Goal: Task Accomplishment & Management: Manage account settings

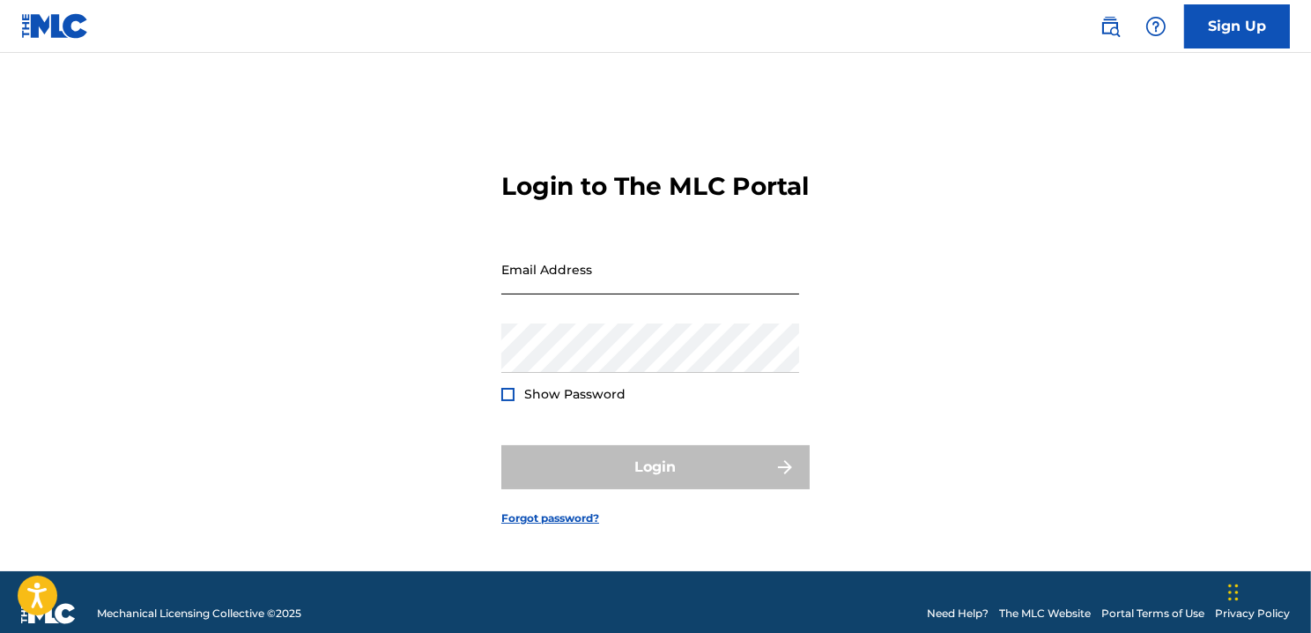
click at [588, 293] on input "Email Address" at bounding box center [650, 269] width 298 height 50
type input "[EMAIL_ADDRESS][DOMAIN_NAME]"
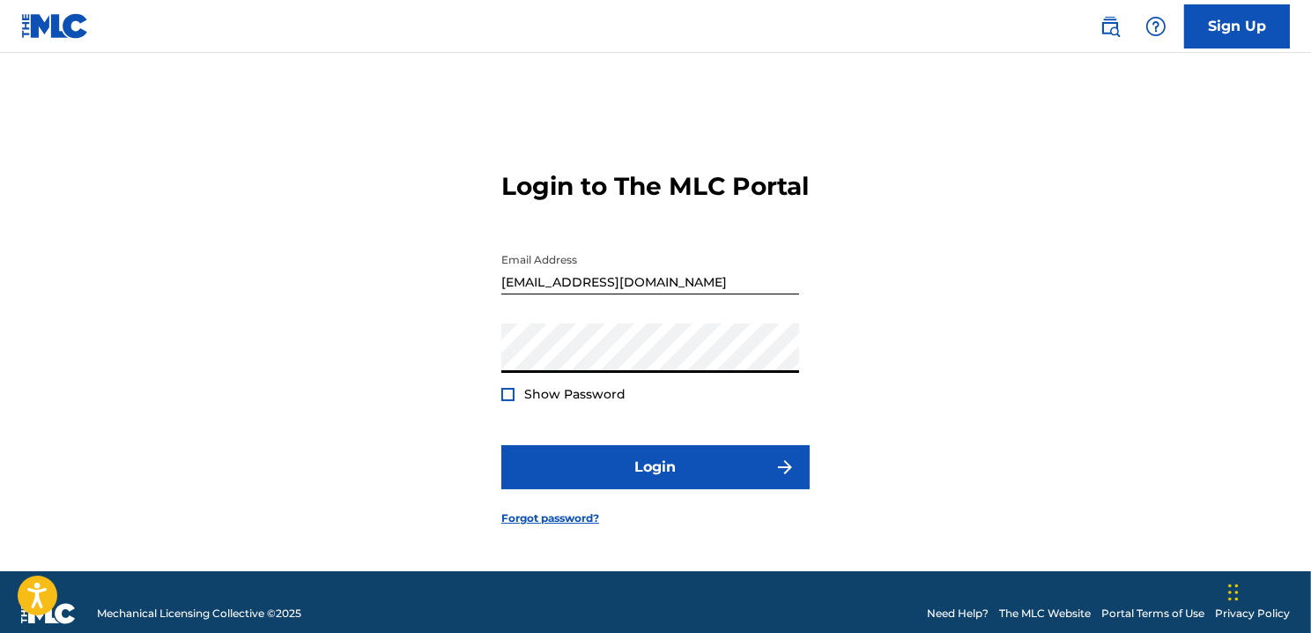
click at [538, 402] on span "Show Password" at bounding box center [574, 394] width 101 height 16
click at [510, 401] on div at bounding box center [507, 394] width 13 height 13
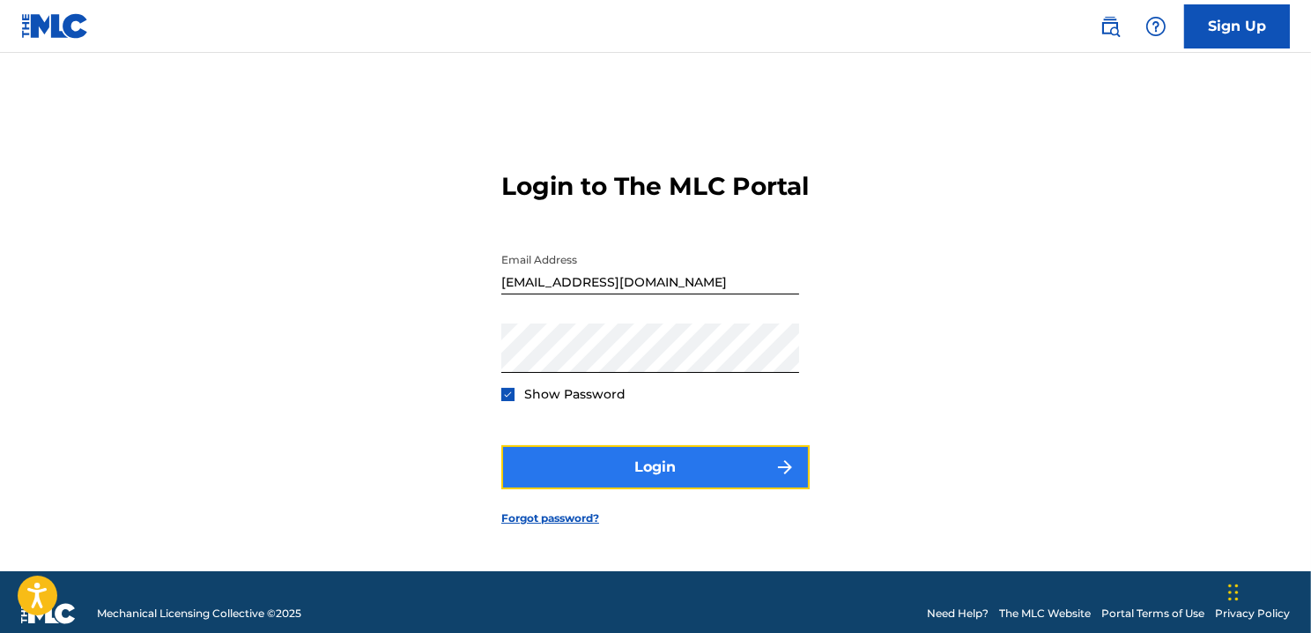
click at [622, 486] on button "Login" at bounding box center [655, 467] width 308 height 44
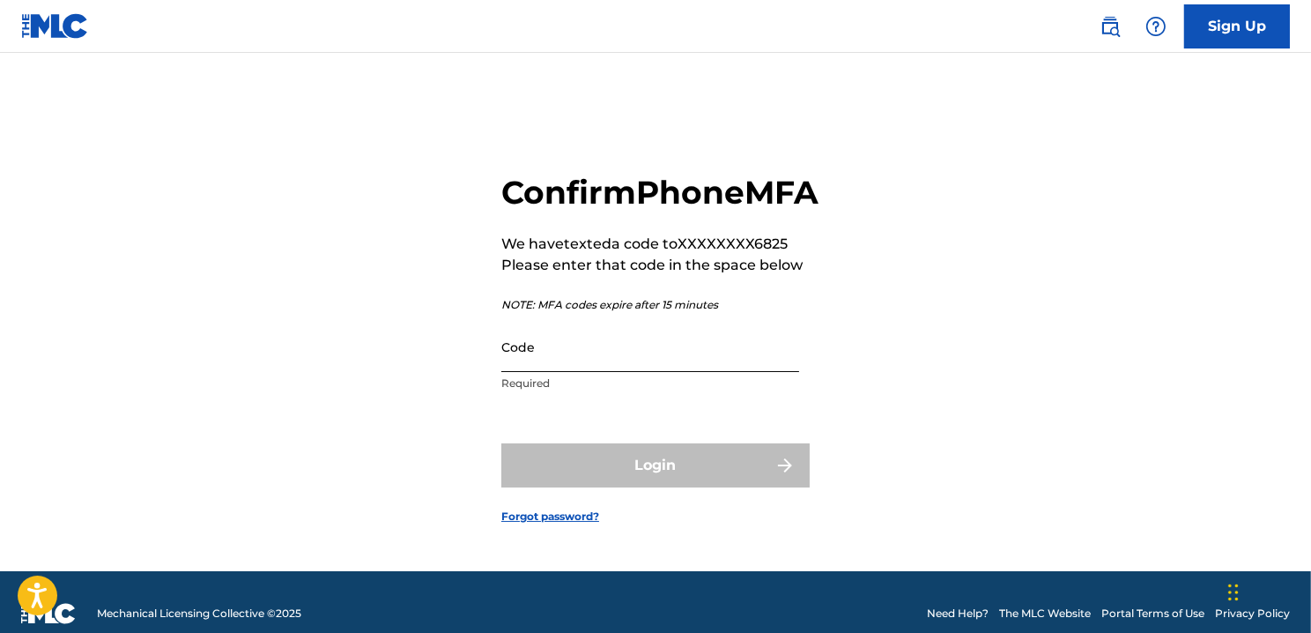
click at [607, 372] on input "Code" at bounding box center [650, 347] width 298 height 50
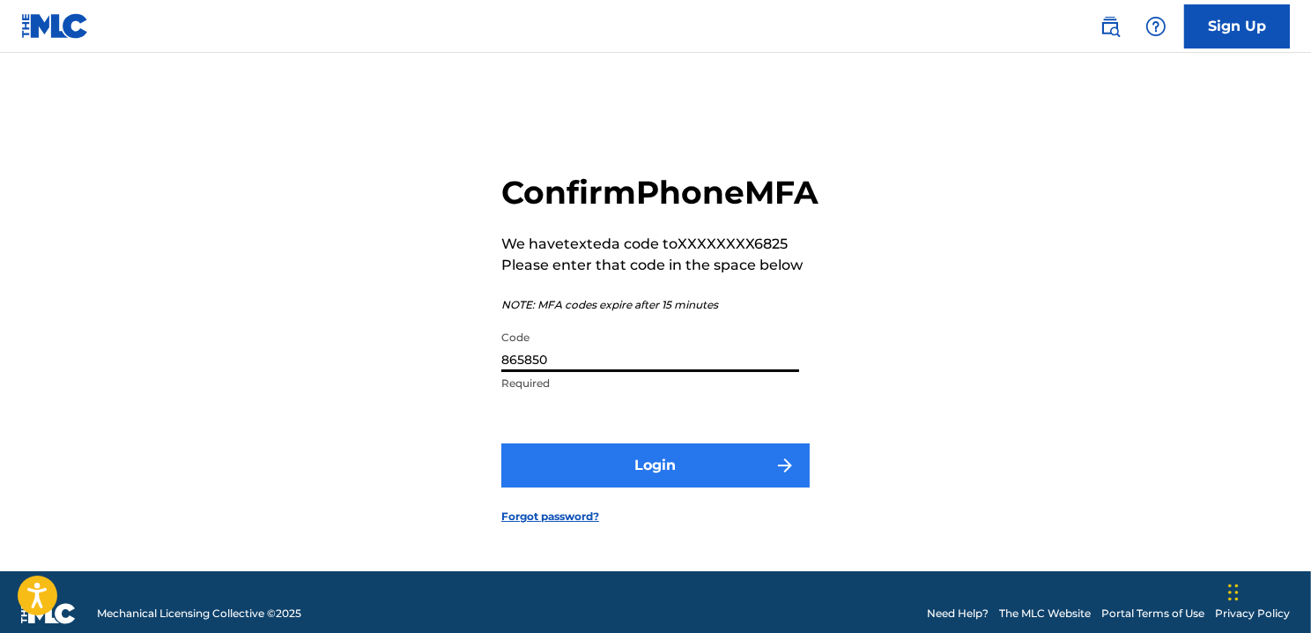
type input "865850"
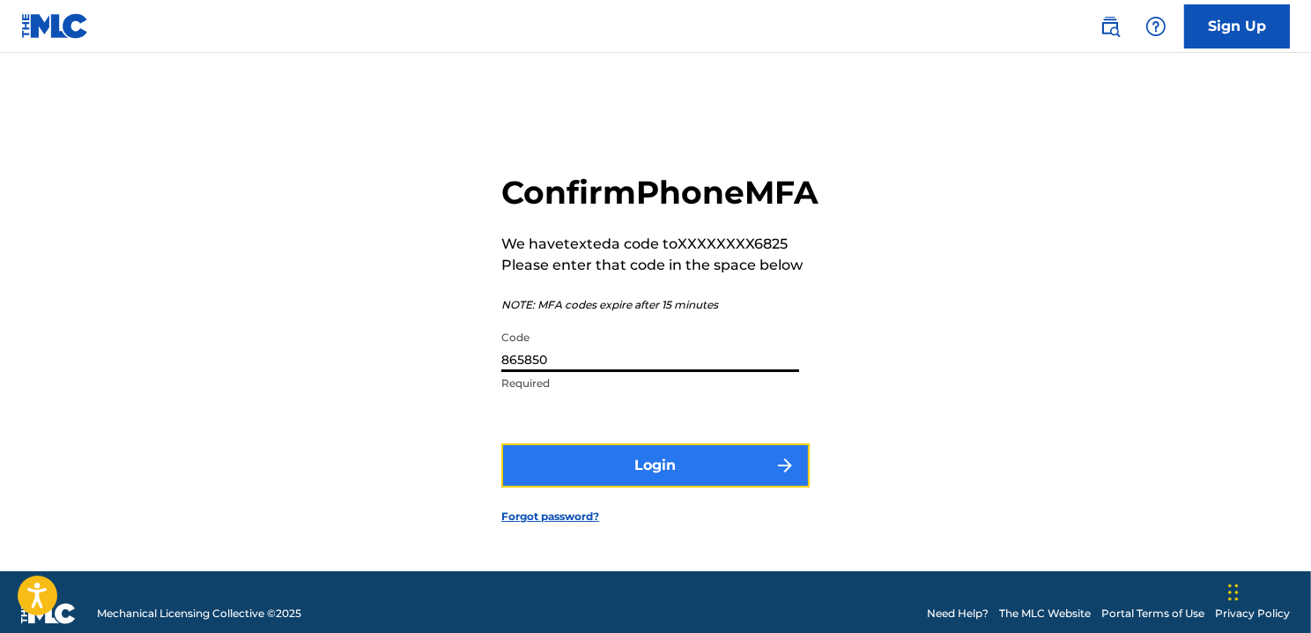
click at [624, 487] on button "Login" at bounding box center [655, 465] width 308 height 44
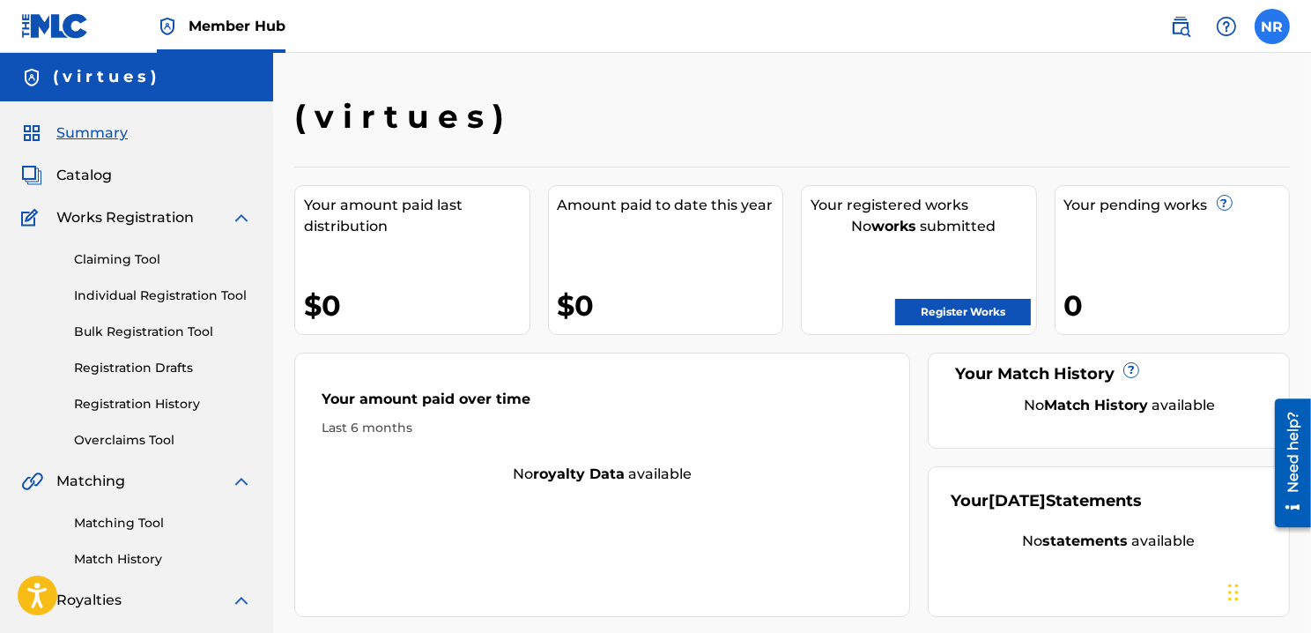
click at [1280, 28] on label at bounding box center [1272, 26] width 35 height 35
click at [1273, 26] on input "NR [PERSON_NAME] [EMAIL_ADDRESS][DOMAIN_NAME] Notification Preferences Profile …" at bounding box center [1273, 26] width 0 height 0
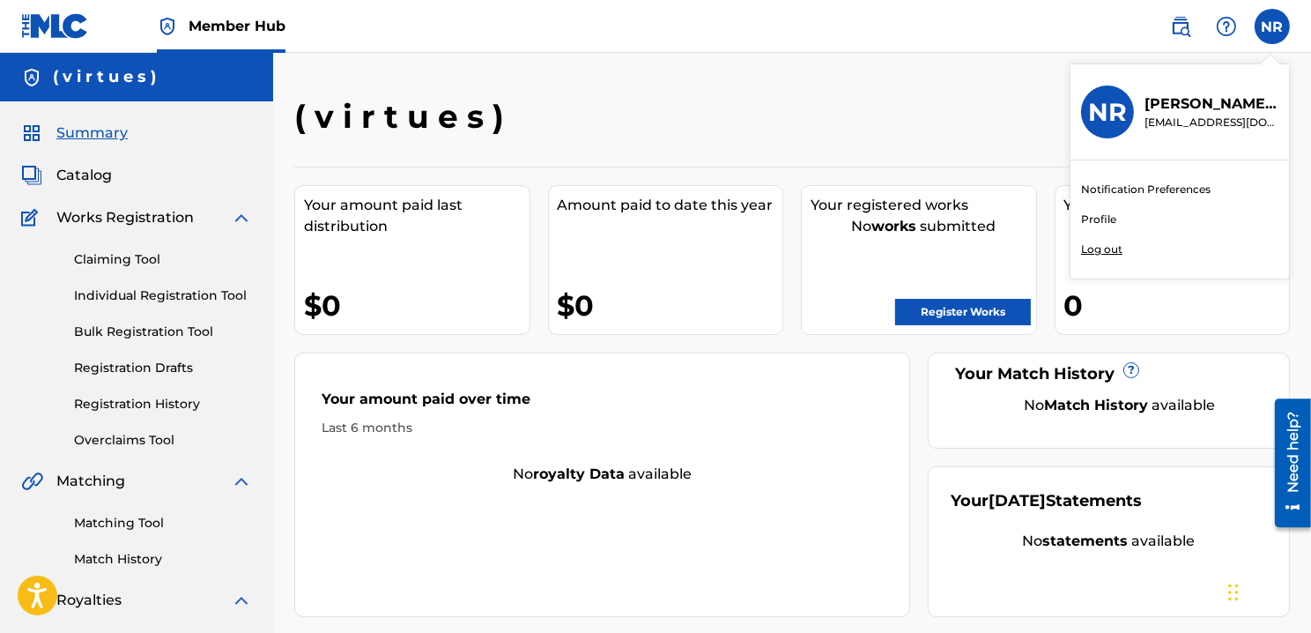
click at [951, 122] on div "( v i r t u e s )" at bounding box center [677, 123] width 767 height 52
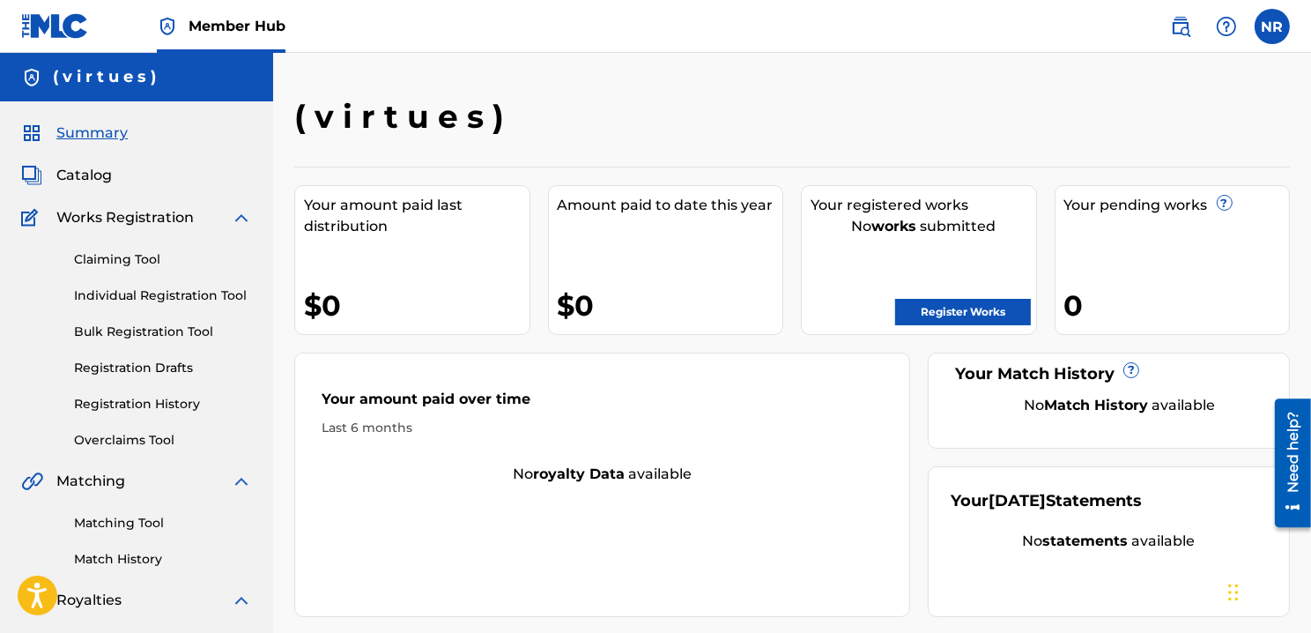
click at [393, 175] on div "Your amount paid last distribution $0 Amount paid to date this year $0 Your reg…" at bounding box center [792, 392] width 996 height 450
click at [108, 70] on h5 "( v i r t u e s )" at bounding box center [104, 77] width 103 height 20
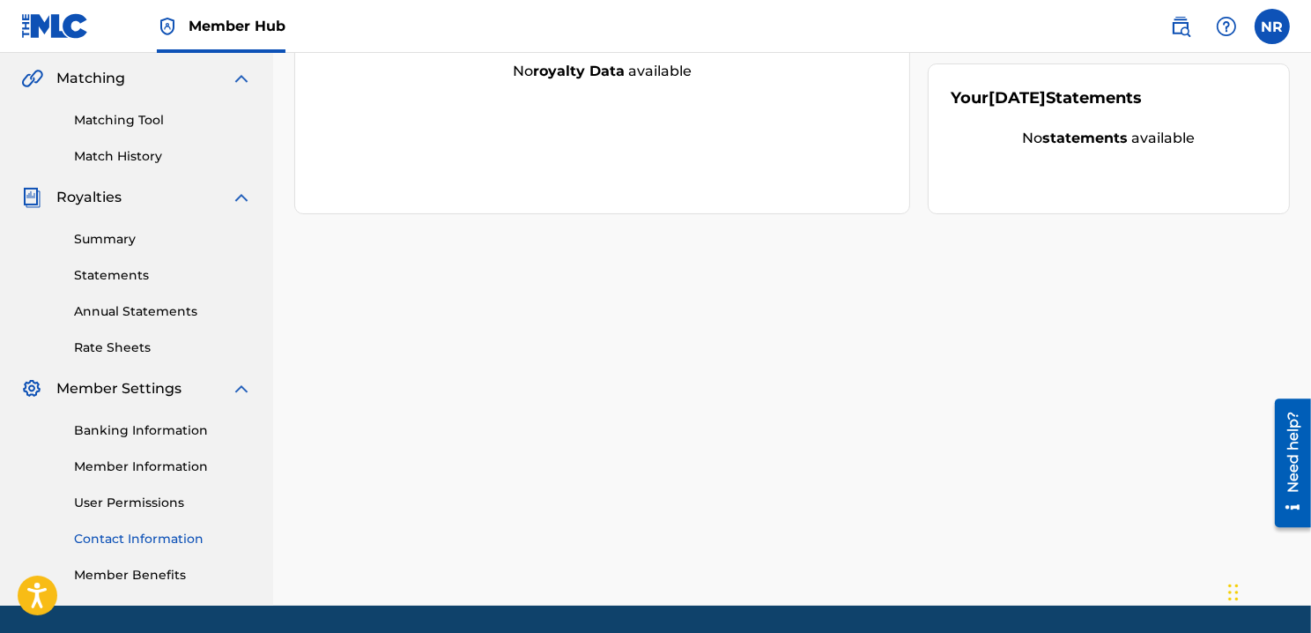
scroll to position [411, 0]
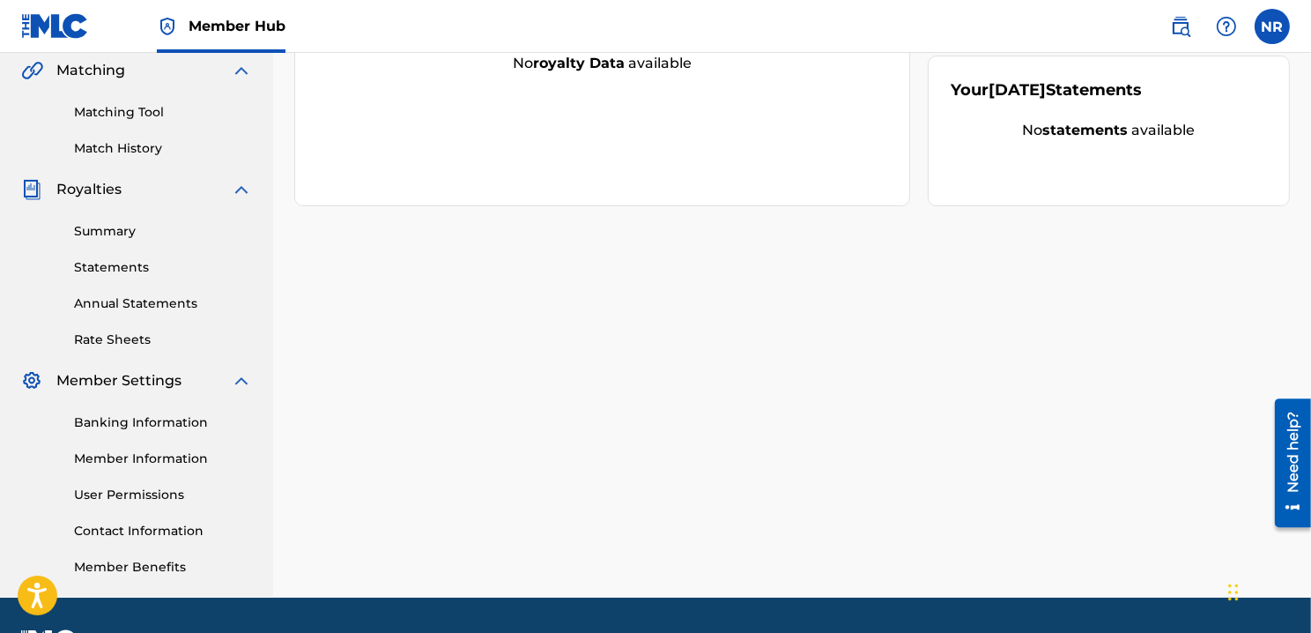
click at [150, 380] on span "Member Settings" at bounding box center [118, 380] width 125 height 21
click at [25, 381] on img at bounding box center [31, 380] width 21 height 21
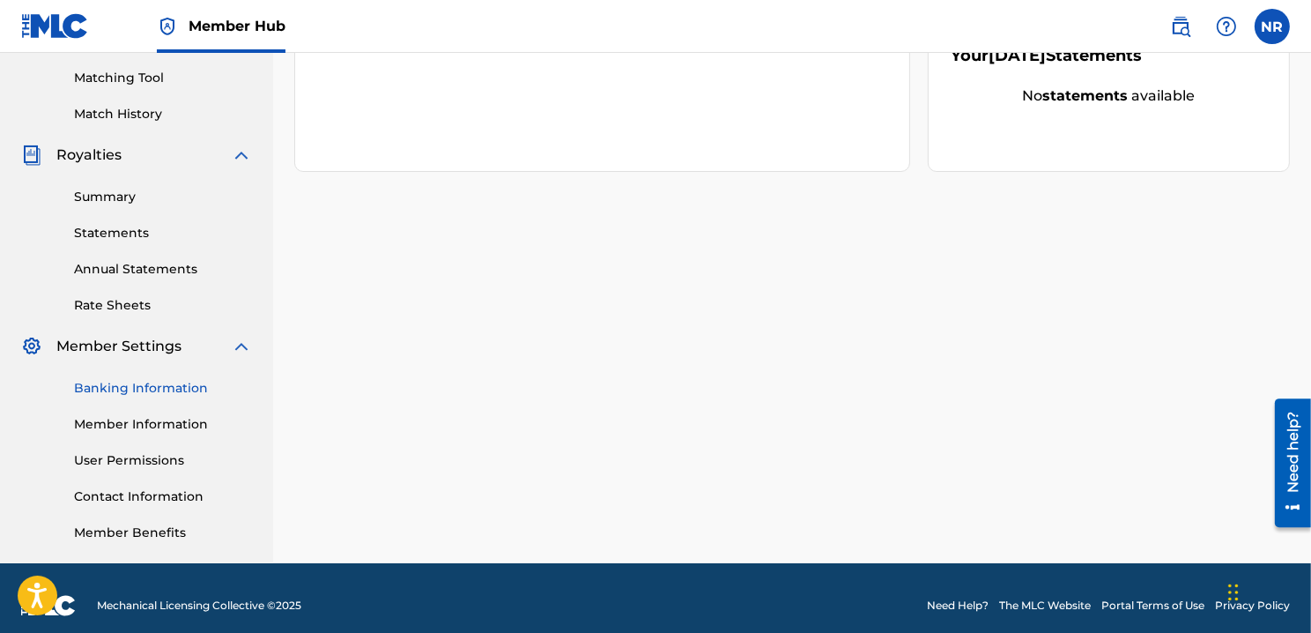
scroll to position [459, 0]
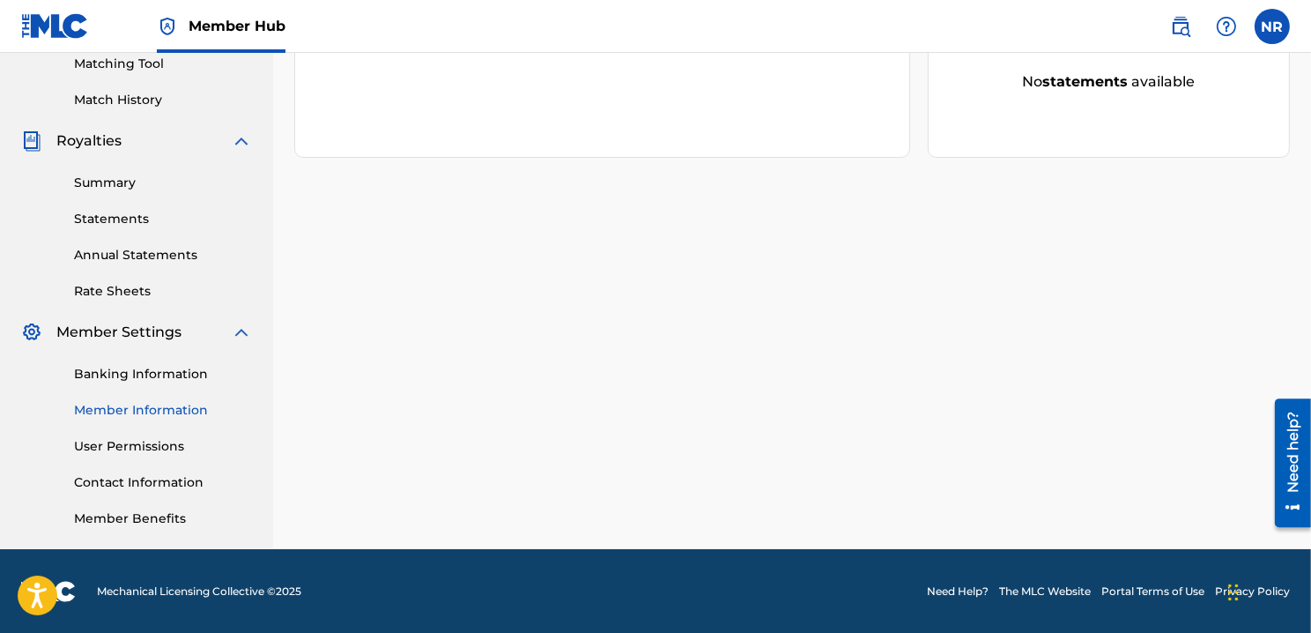
click at [152, 412] on link "Member Information" at bounding box center [163, 410] width 178 height 19
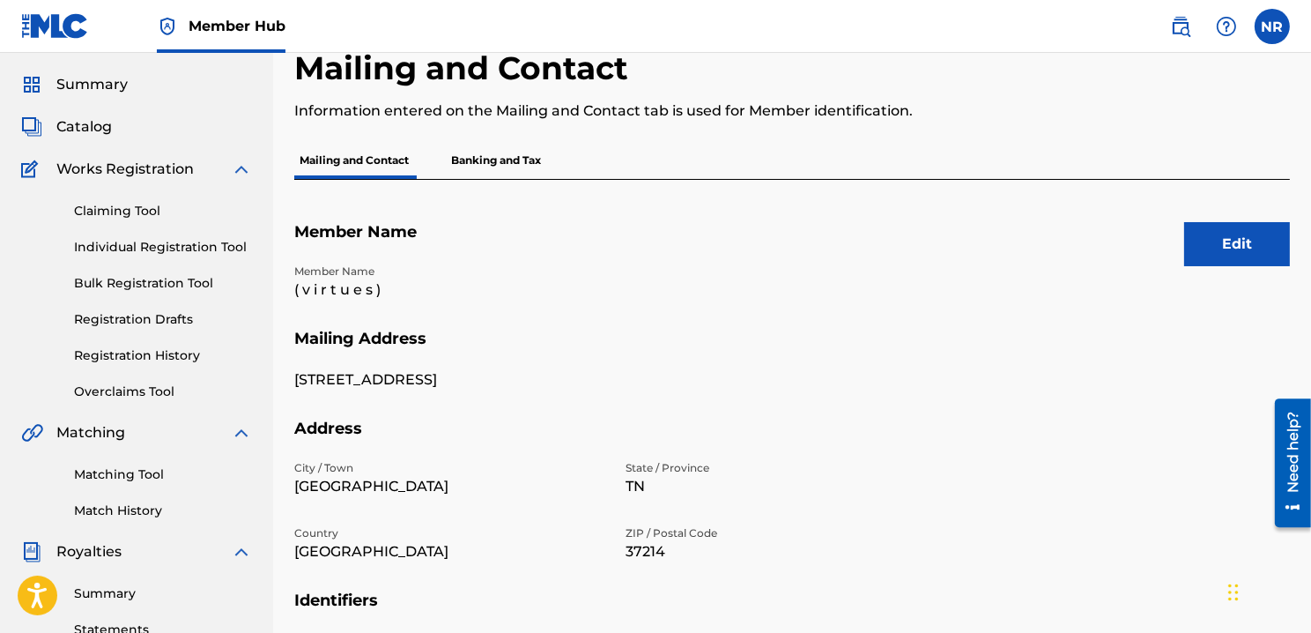
scroll to position [48, 0]
click at [1232, 251] on button "Edit" at bounding box center [1237, 244] width 106 height 44
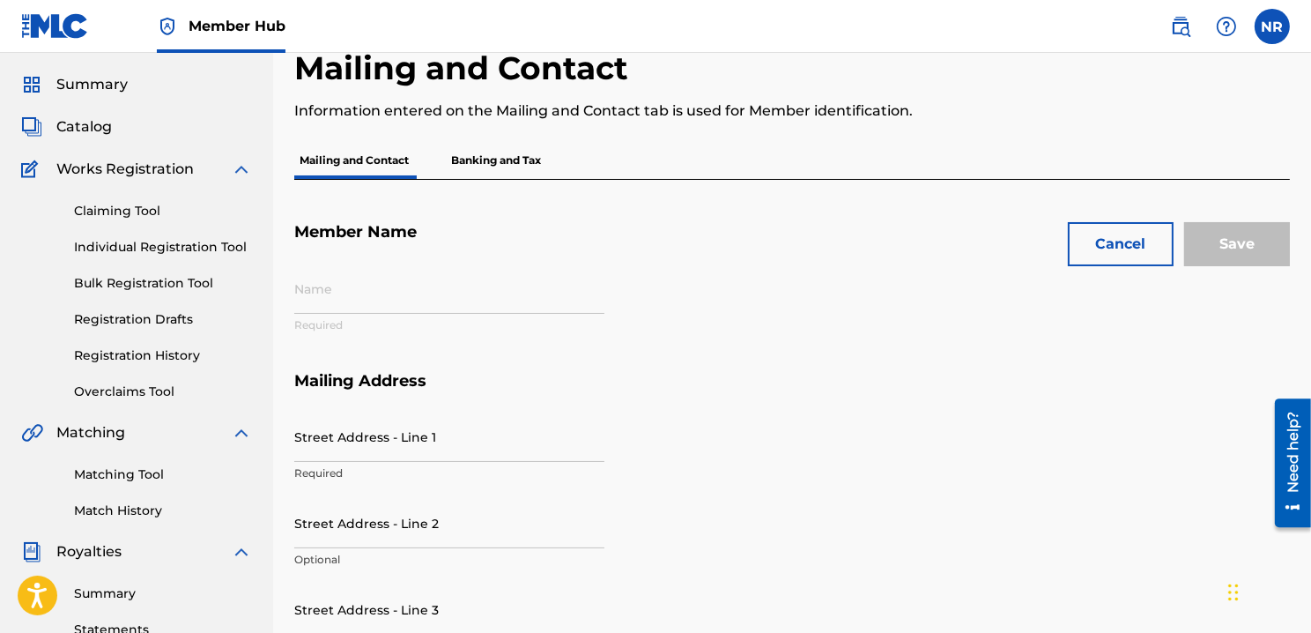
type input "( v i r t u e s )"
type input "[STREET_ADDRESS]"
type input "[GEOGRAPHIC_DATA]"
type input "37214"
type input "P450OZ"
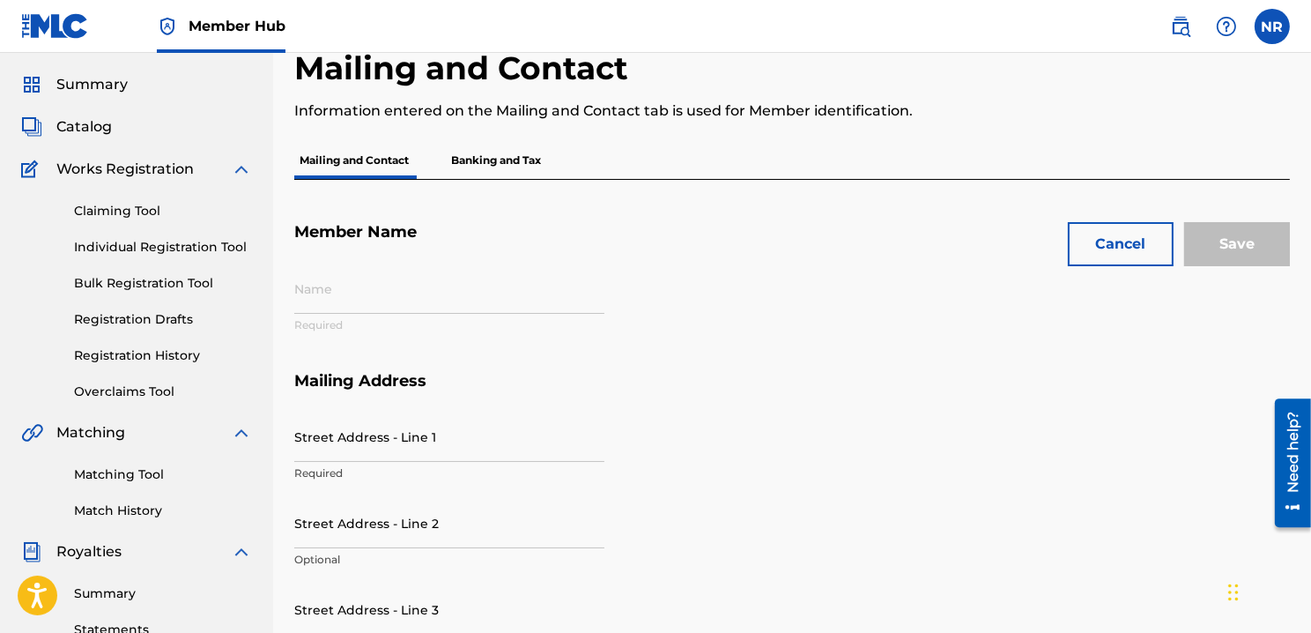
type input "210"
type input "7306825"
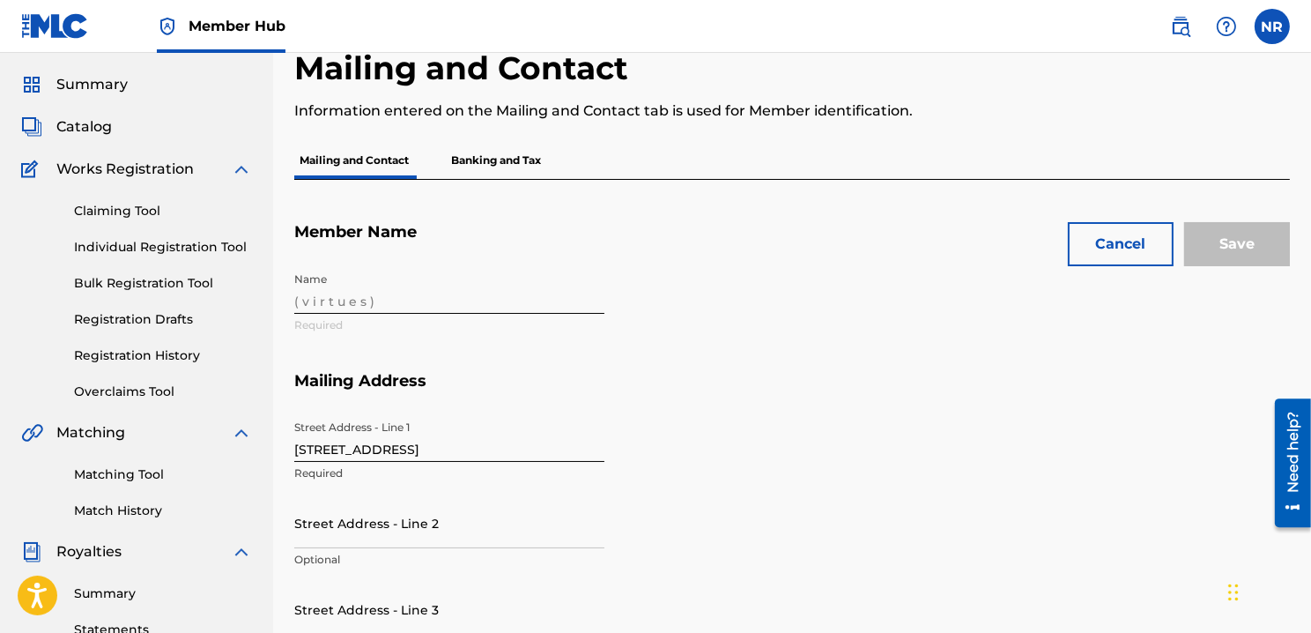
click at [414, 314] on div "Name ( v i r t u e s ) Required" at bounding box center [615, 318] width 642 height 108
click at [405, 301] on div "Name ( v i r t u e s ) Required" at bounding box center [615, 318] width 642 height 108
click at [375, 300] on div "Name ( v i r t u e s ) Required" at bounding box center [615, 318] width 642 height 108
click at [346, 302] on div "Name ( v i r t u e s ) Required" at bounding box center [615, 318] width 642 height 108
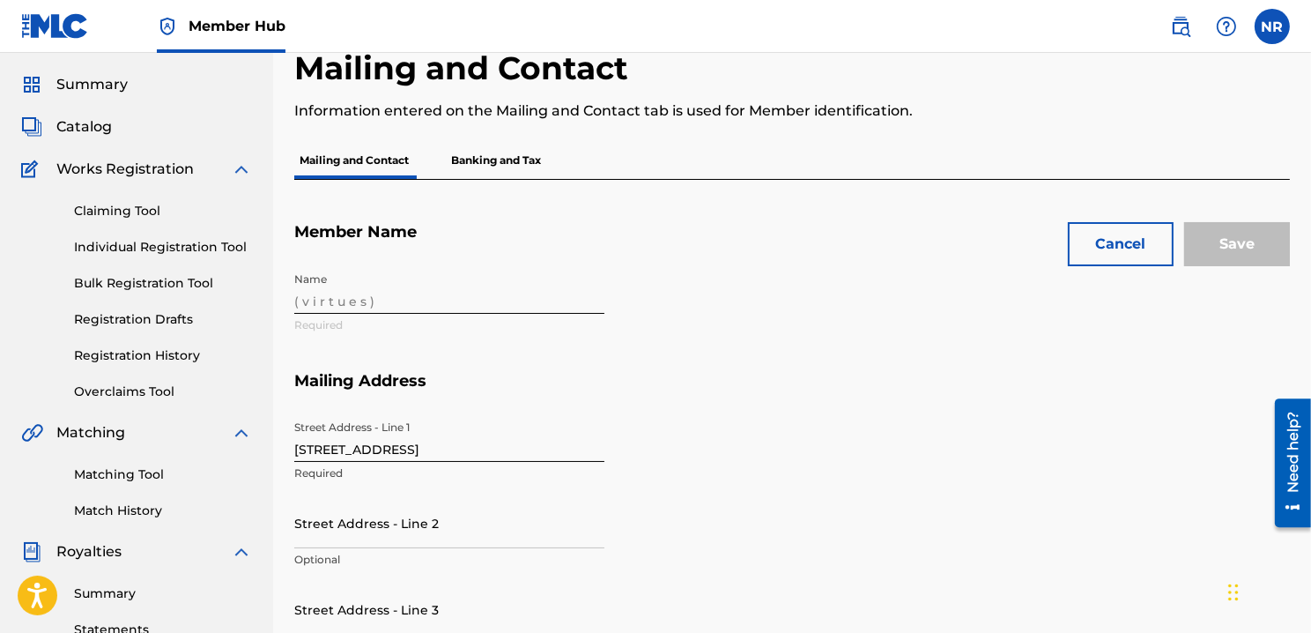
click at [346, 302] on div "Name ( v i r t u e s ) Required" at bounding box center [615, 318] width 642 height 108
click at [480, 324] on div "Name ( v i r t u e s ) Required" at bounding box center [615, 318] width 642 height 108
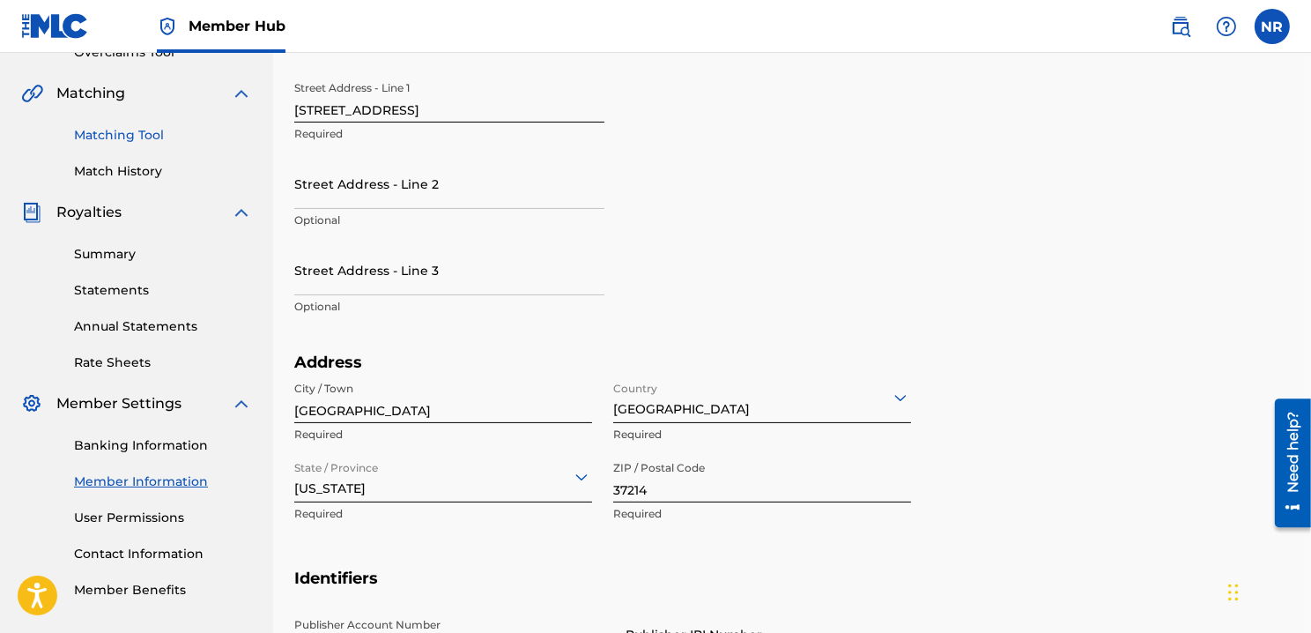
scroll to position [411, 0]
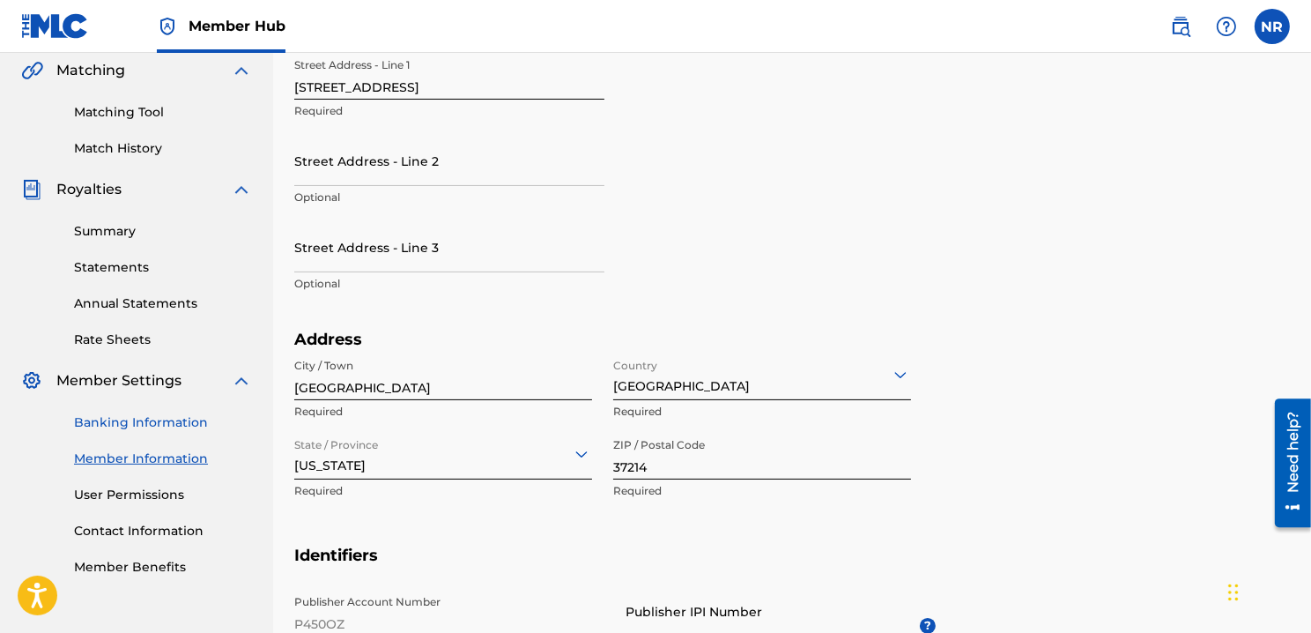
click at [161, 427] on link "Banking Information" at bounding box center [163, 422] width 178 height 19
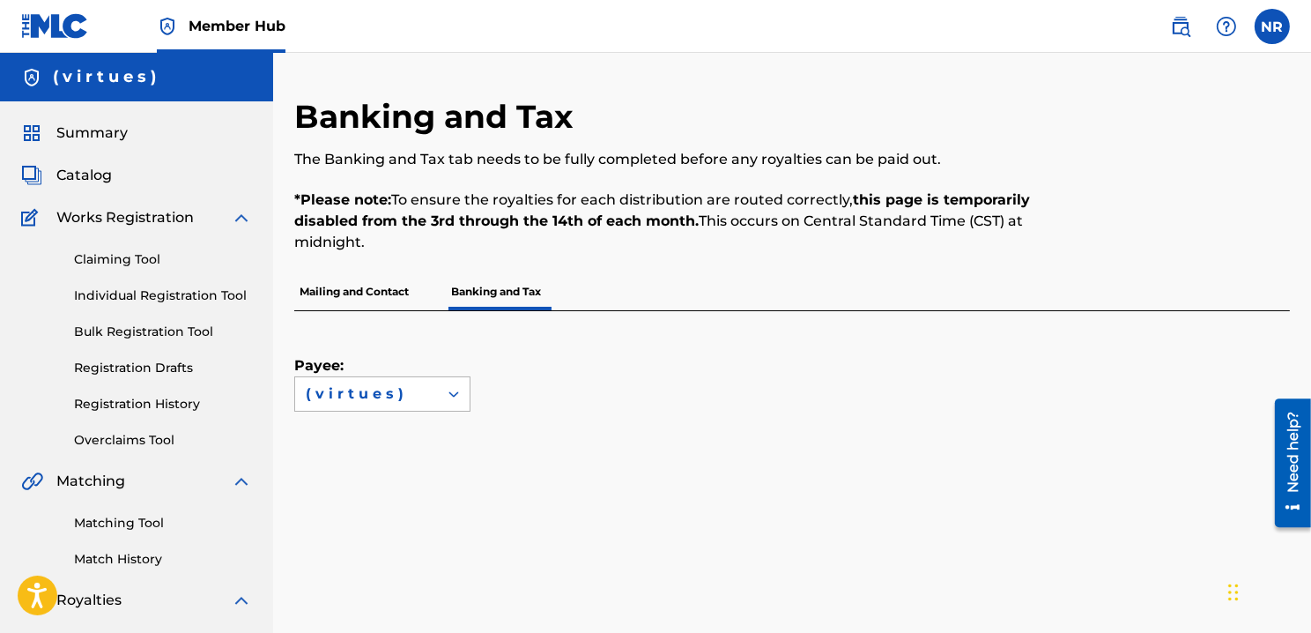
click at [405, 405] on div "( v i r t u e s )" at bounding box center [366, 393] width 143 height 33
click at [414, 400] on div "( v i r t u e s )" at bounding box center [367, 393] width 122 height 21
click at [375, 304] on p "Mailing and Contact" at bounding box center [354, 291] width 120 height 37
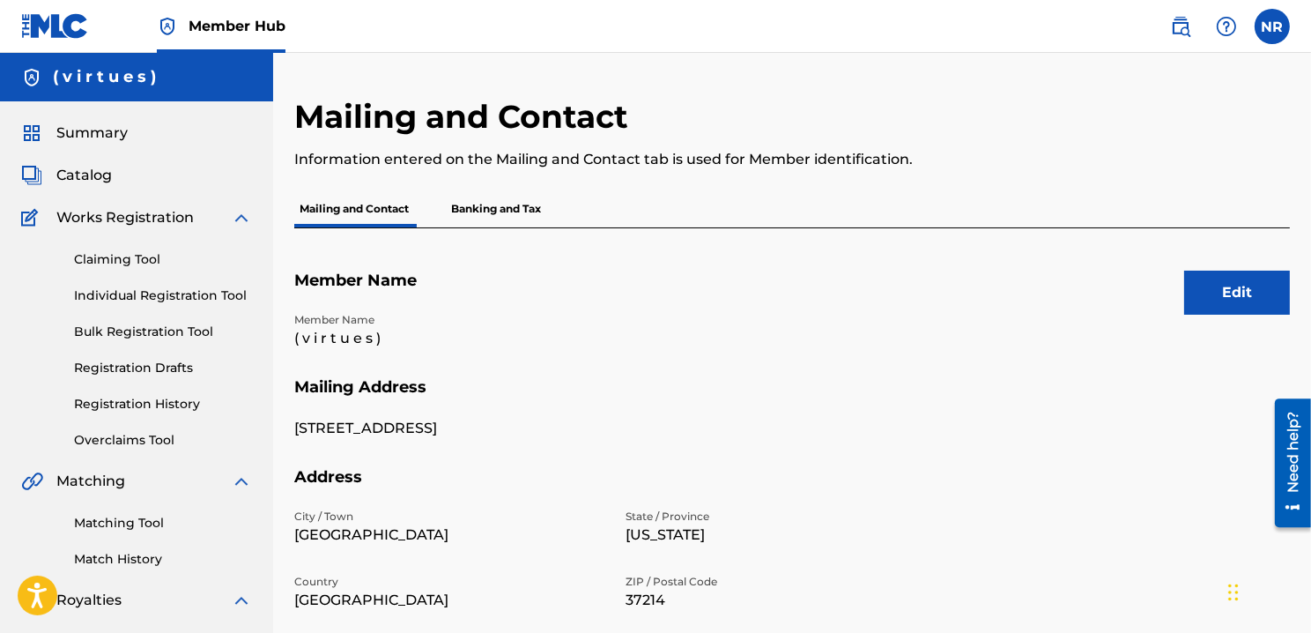
click at [374, 336] on p "( v i r t u e s )" at bounding box center [449, 338] width 310 height 21
click at [1295, 472] on div "Need help?" at bounding box center [1293, 452] width 24 height 81
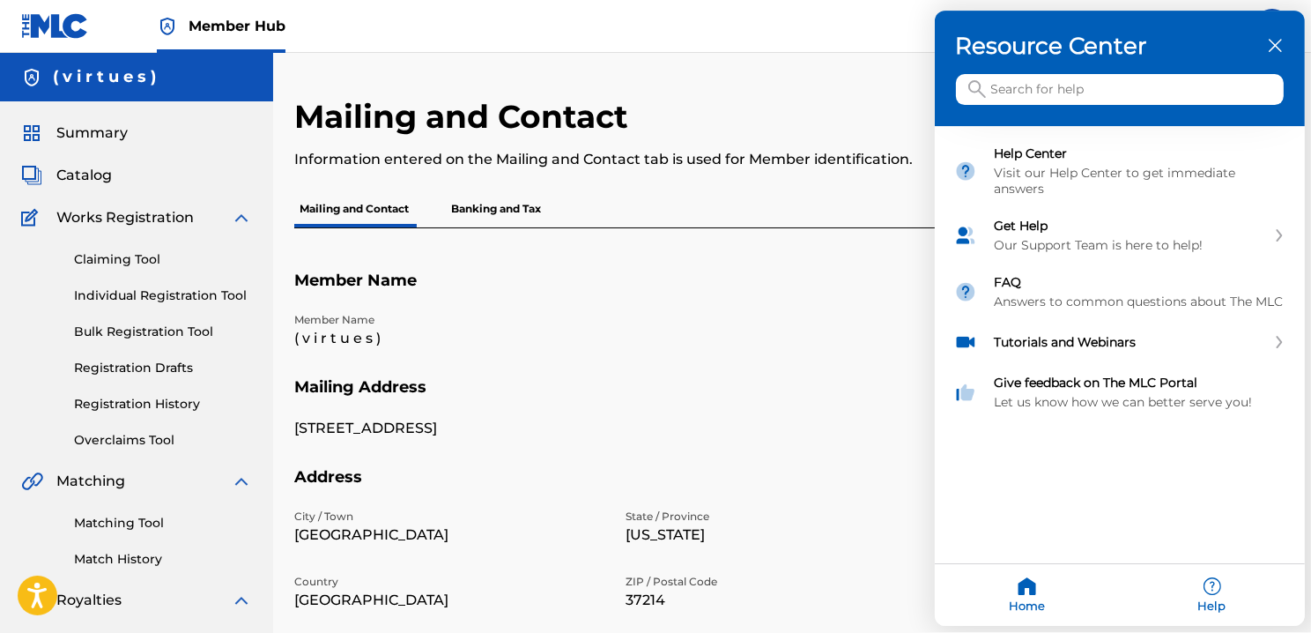
click at [1078, 93] on input "Search for help" at bounding box center [1120, 90] width 328 height 31
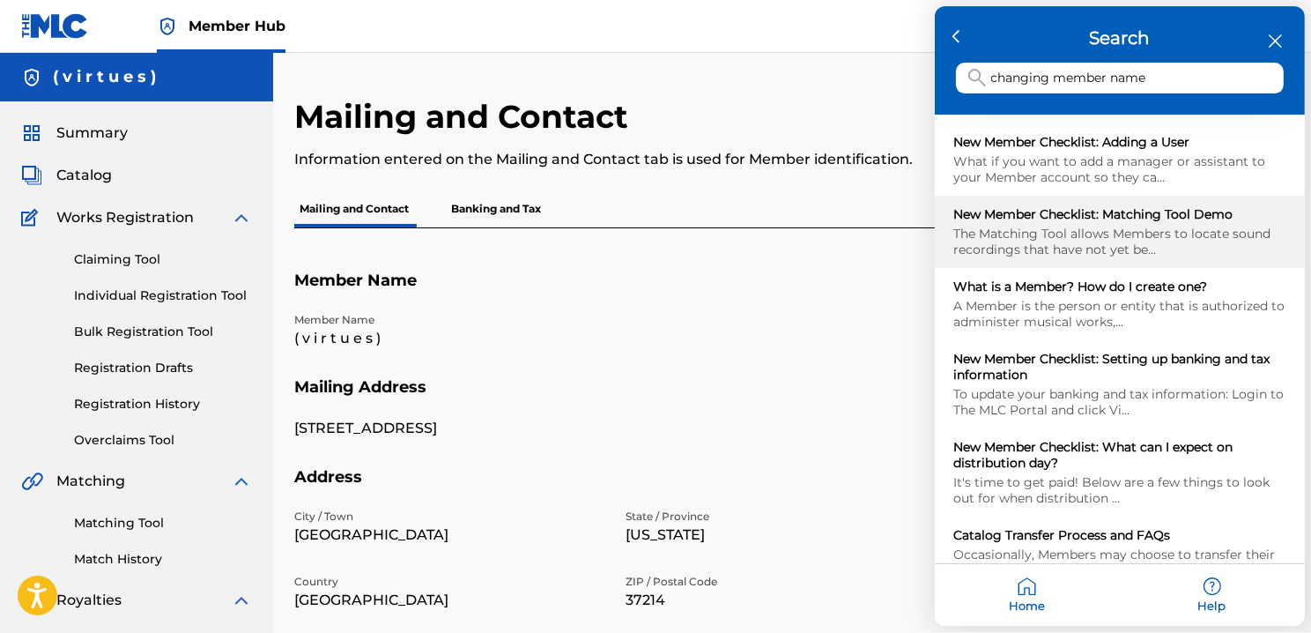
scroll to position [234, 0]
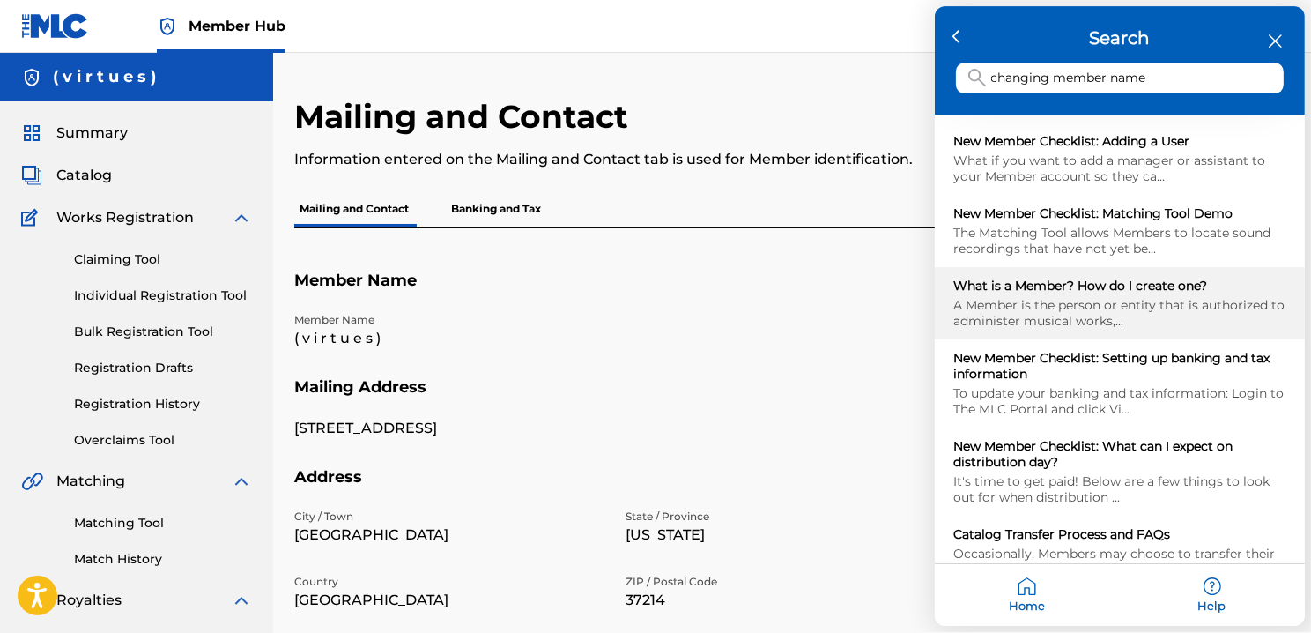
type input "changing member name"
click at [1110, 278] on div "What is a Member? How do I create one?" at bounding box center [1119, 286] width 331 height 16
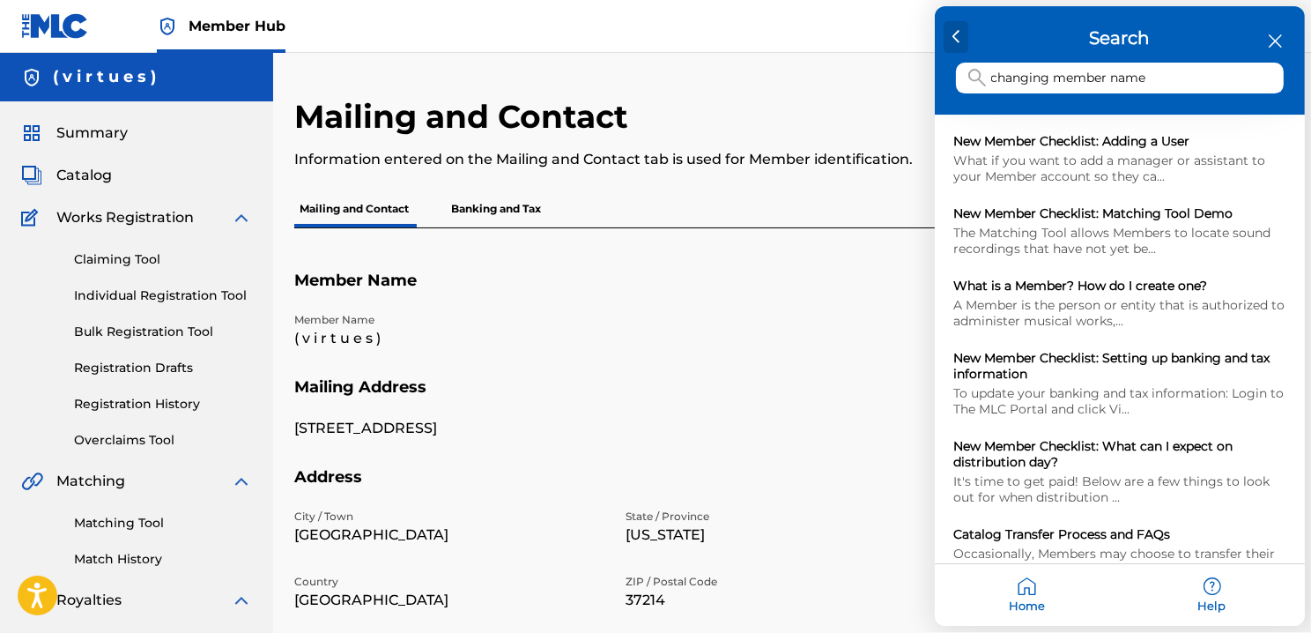
click at [951, 38] on div at bounding box center [957, 38] width 26 height 32
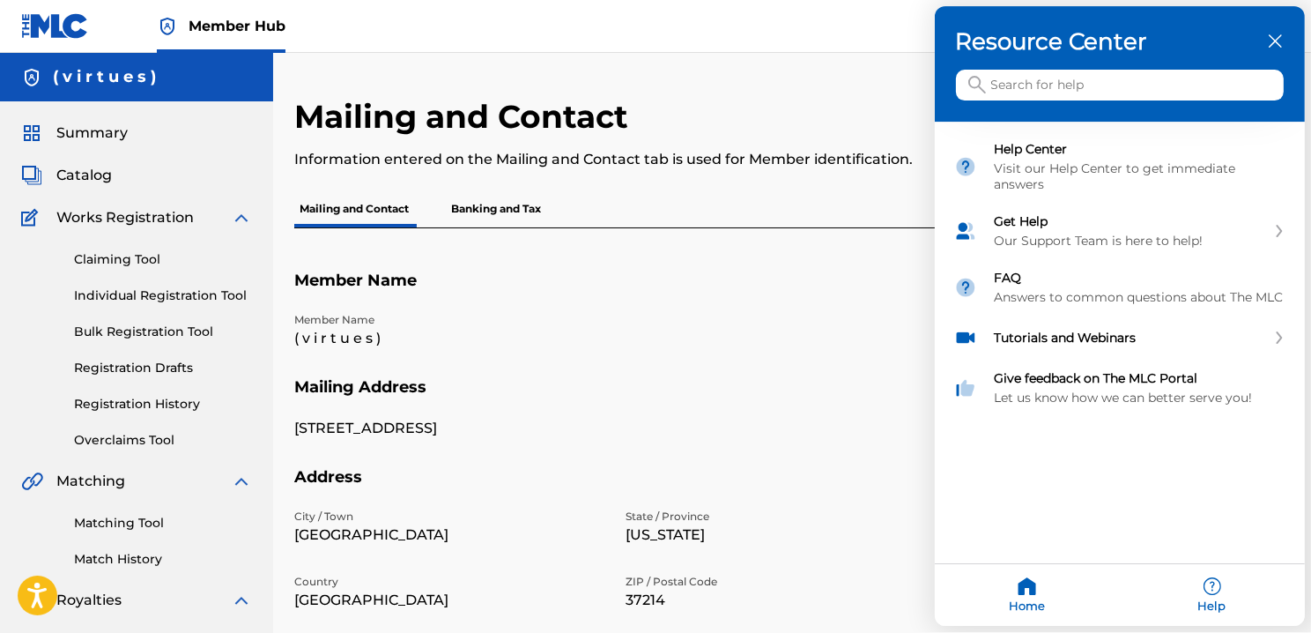
scroll to position [0, 0]
click at [148, 145] on div at bounding box center [655, 316] width 1311 height 633
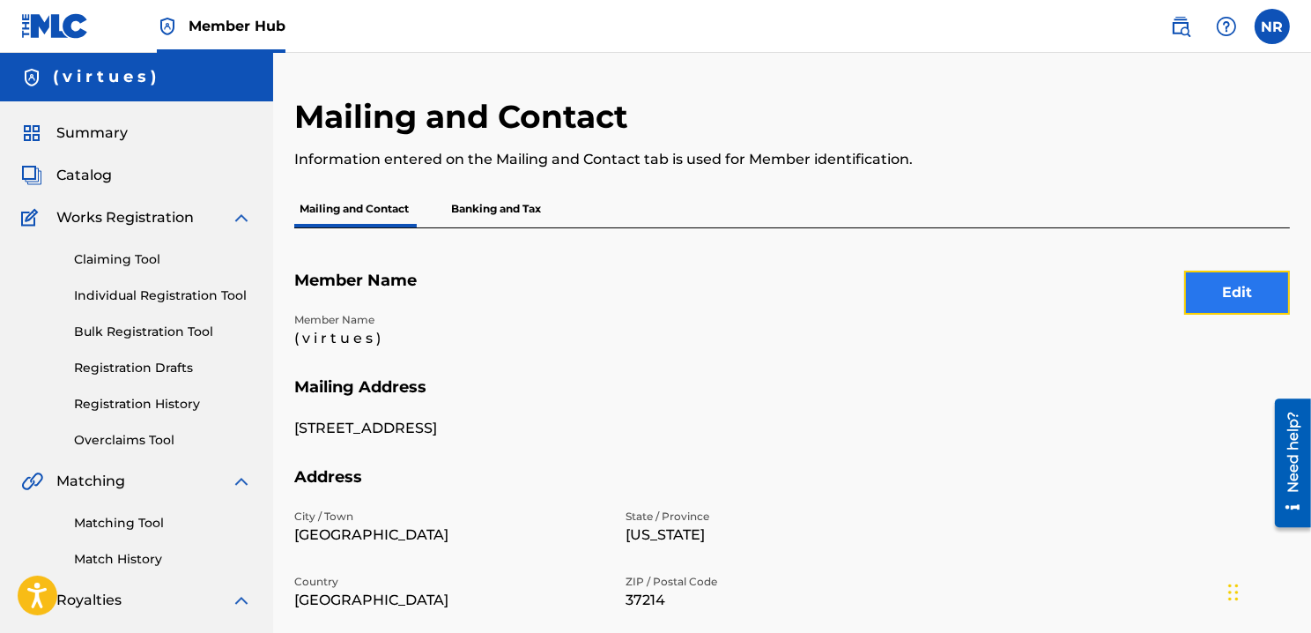
click at [1204, 299] on button "Edit" at bounding box center [1237, 293] width 106 height 44
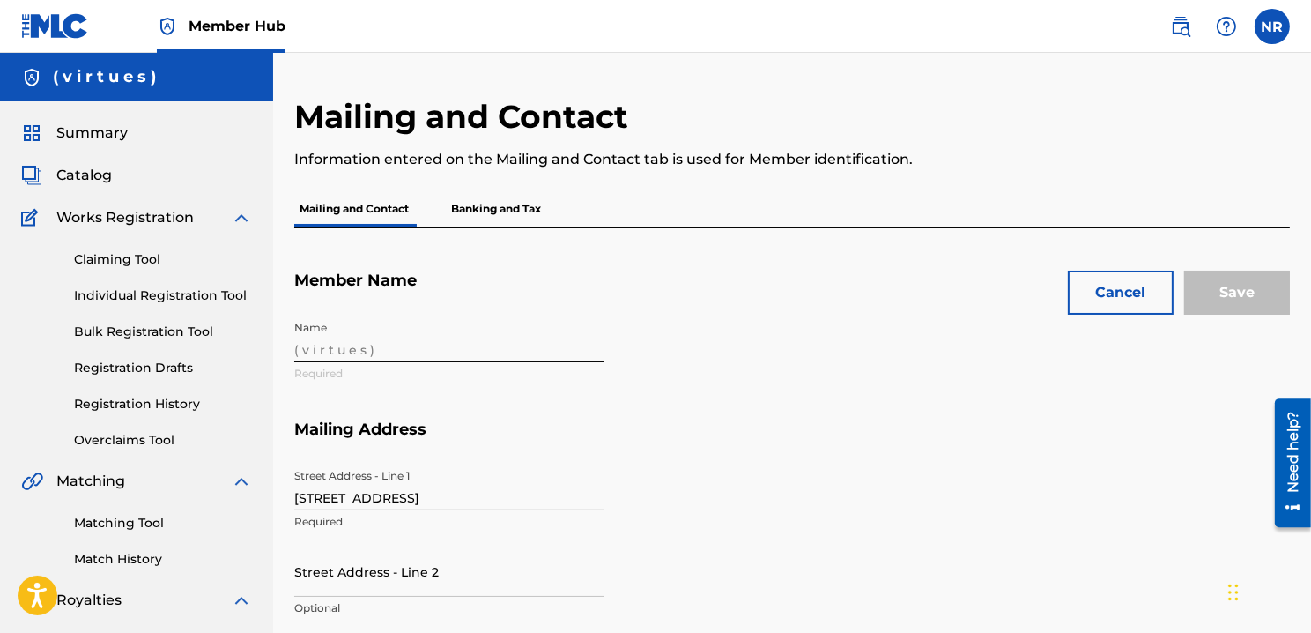
click at [496, 337] on div "Name ( v i r t u e s ) Required" at bounding box center [615, 366] width 642 height 108
click at [361, 352] on div "Name ( v i r t u e s ) Required" at bounding box center [615, 366] width 642 height 108
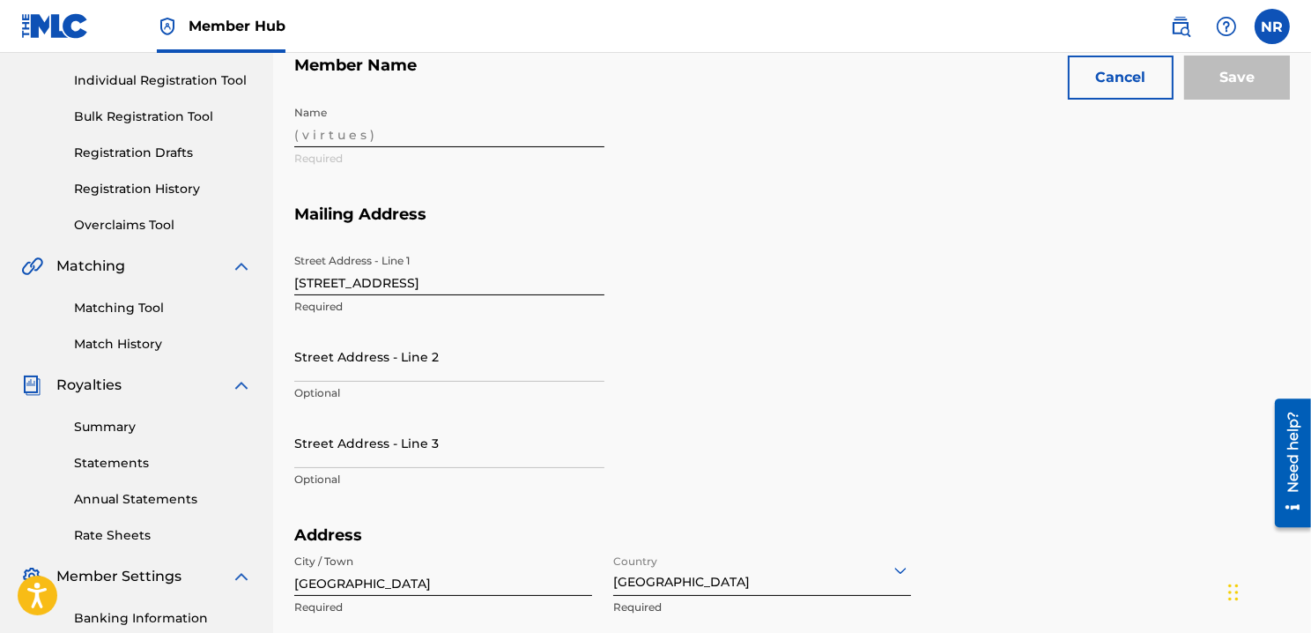
click at [717, 395] on div "Street Address - Line [GEOGRAPHIC_DATA][STREET_ADDRESS] Required Street Address…" at bounding box center [615, 385] width 642 height 280
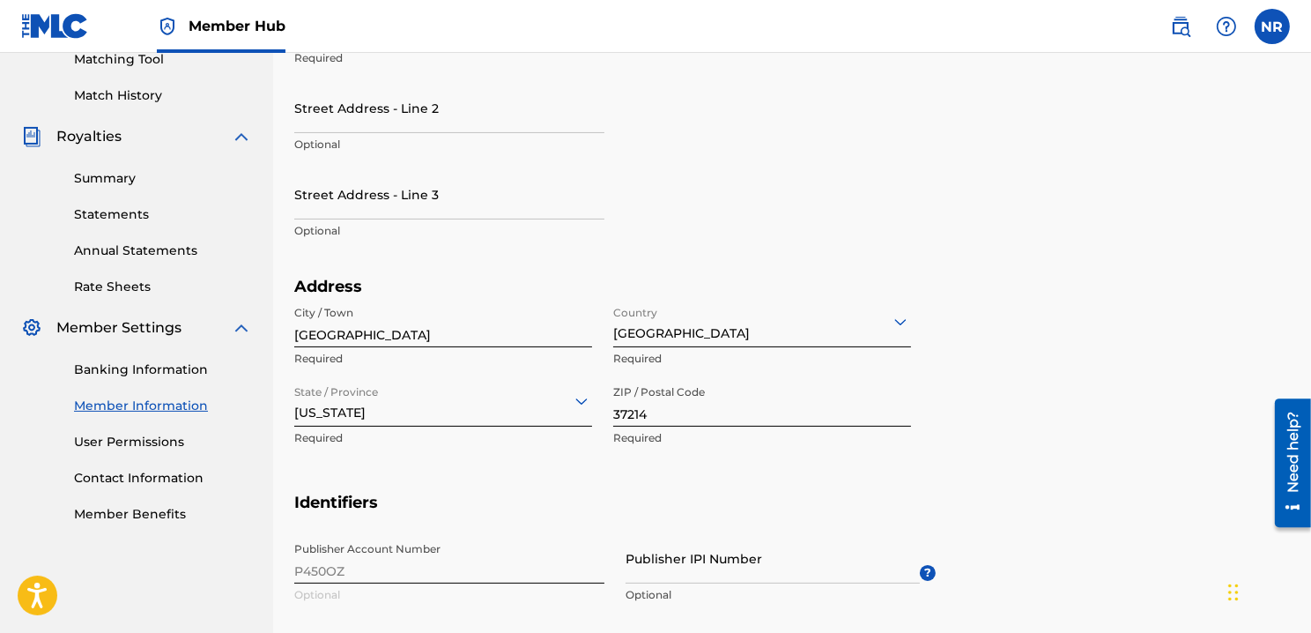
scroll to position [470, 0]
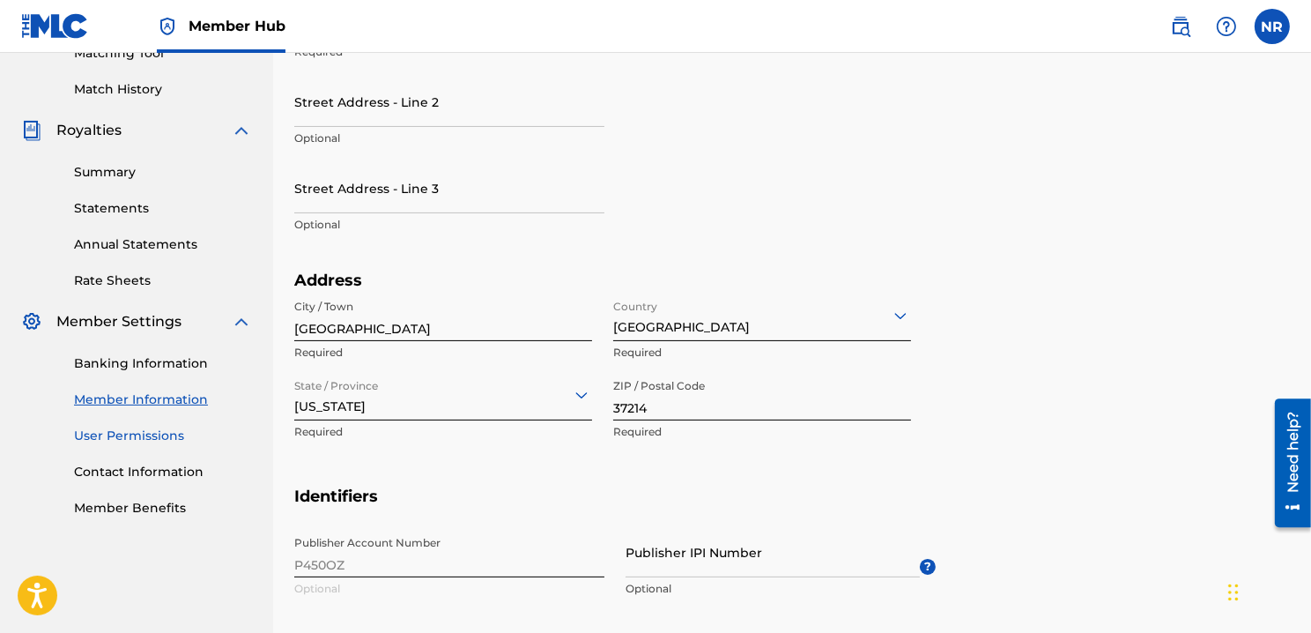
click at [125, 439] on link "User Permissions" at bounding box center [163, 436] width 178 height 19
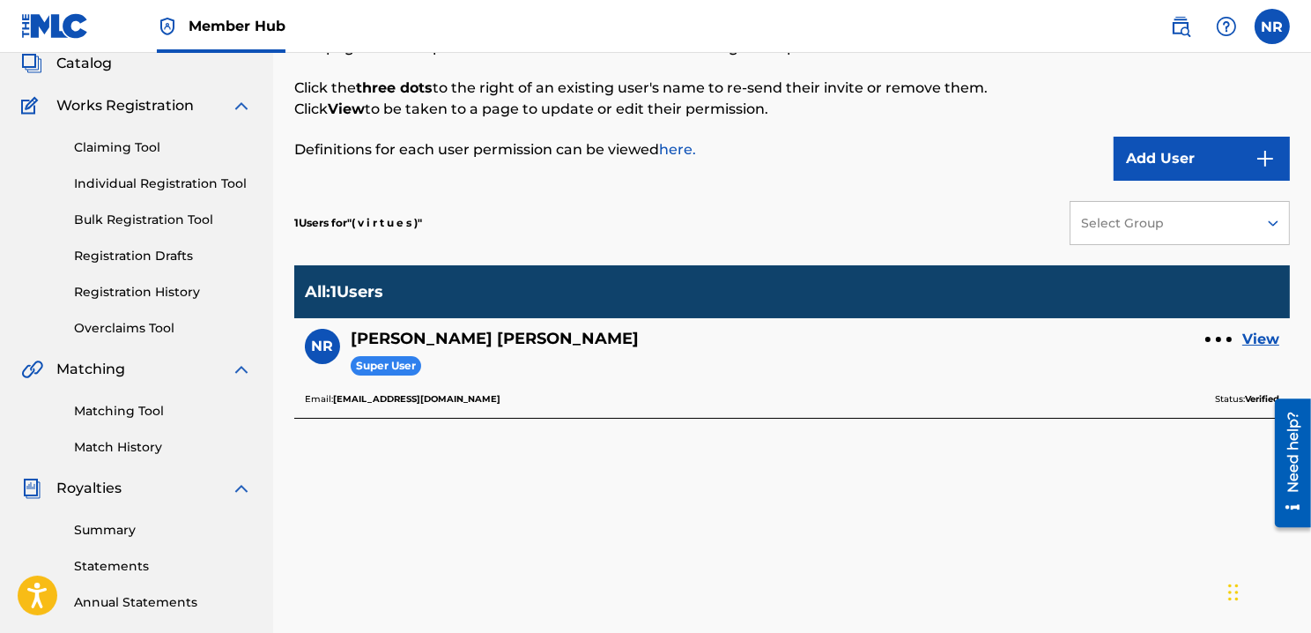
scroll to position [127, 0]
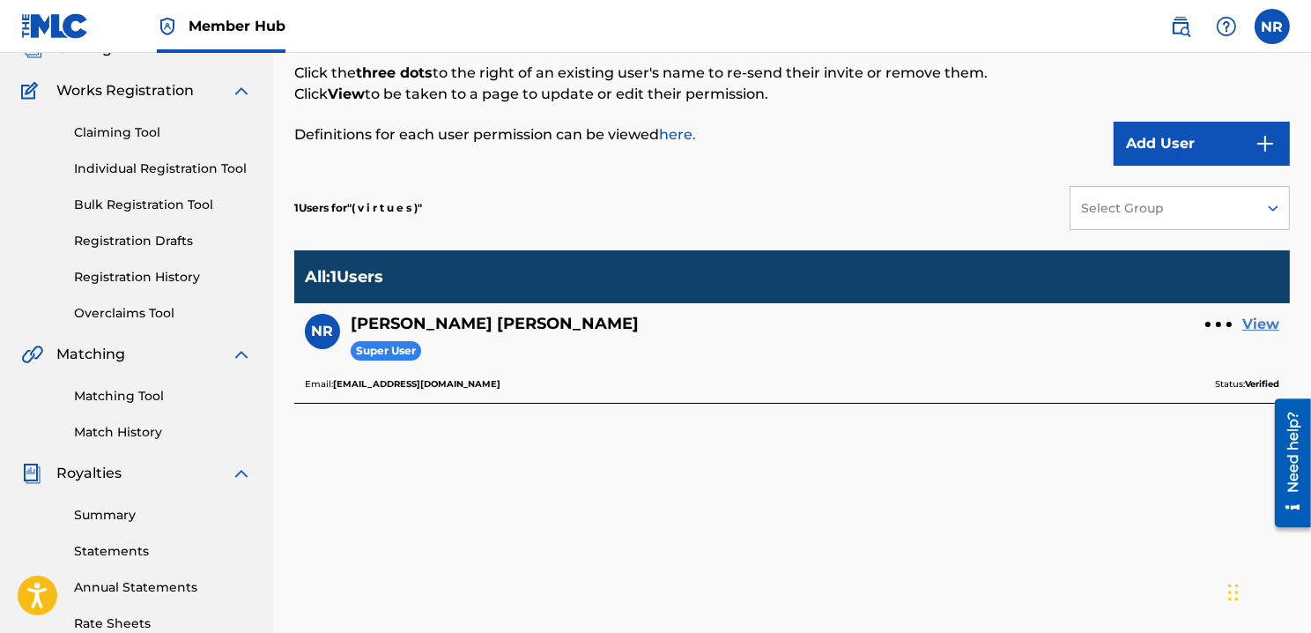
click at [1260, 323] on link "View" at bounding box center [1261, 324] width 37 height 21
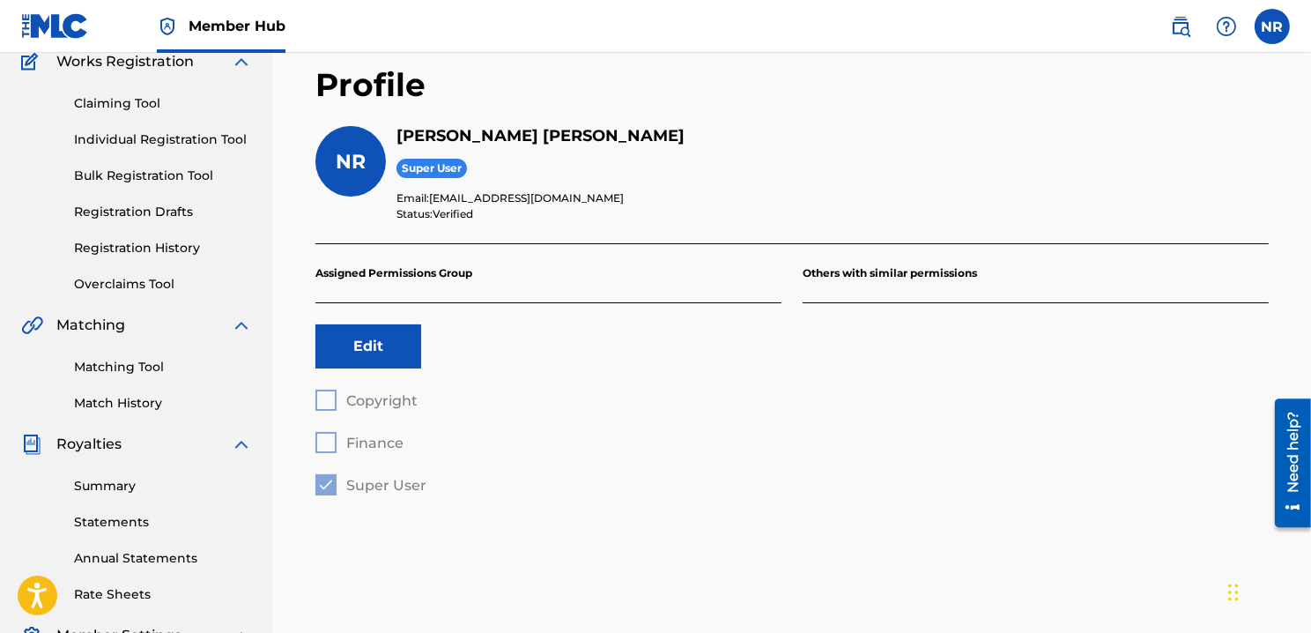
scroll to position [166, 0]
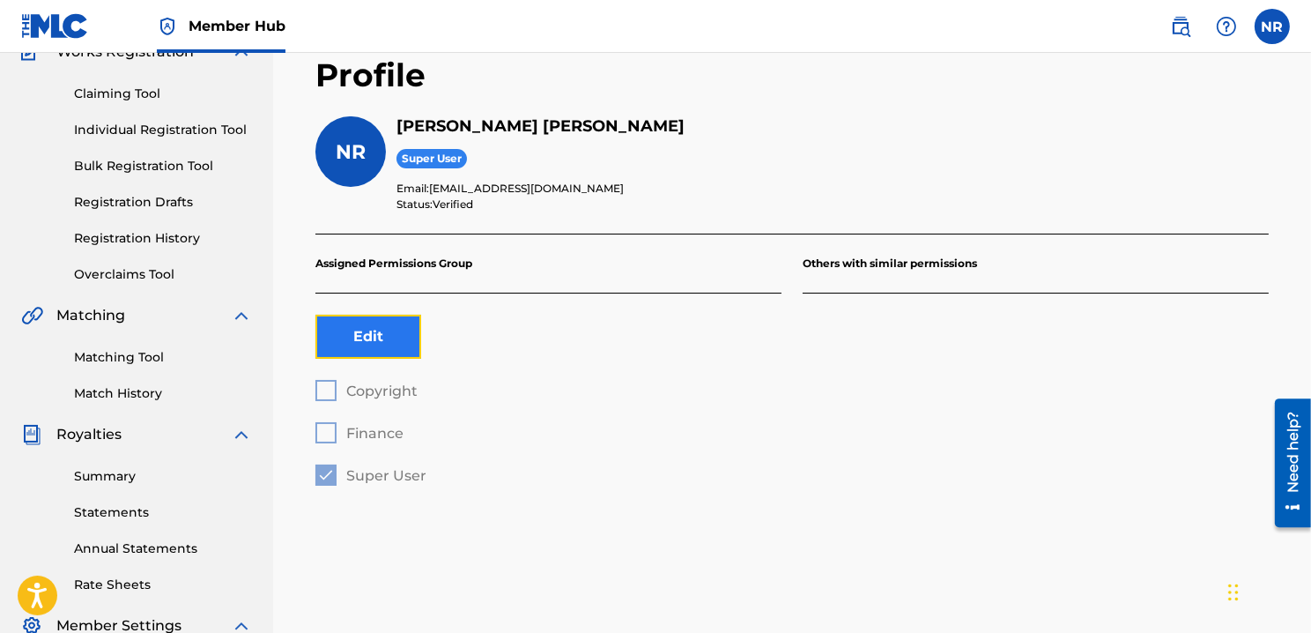
click at [361, 337] on button "Edit" at bounding box center [369, 337] width 106 height 44
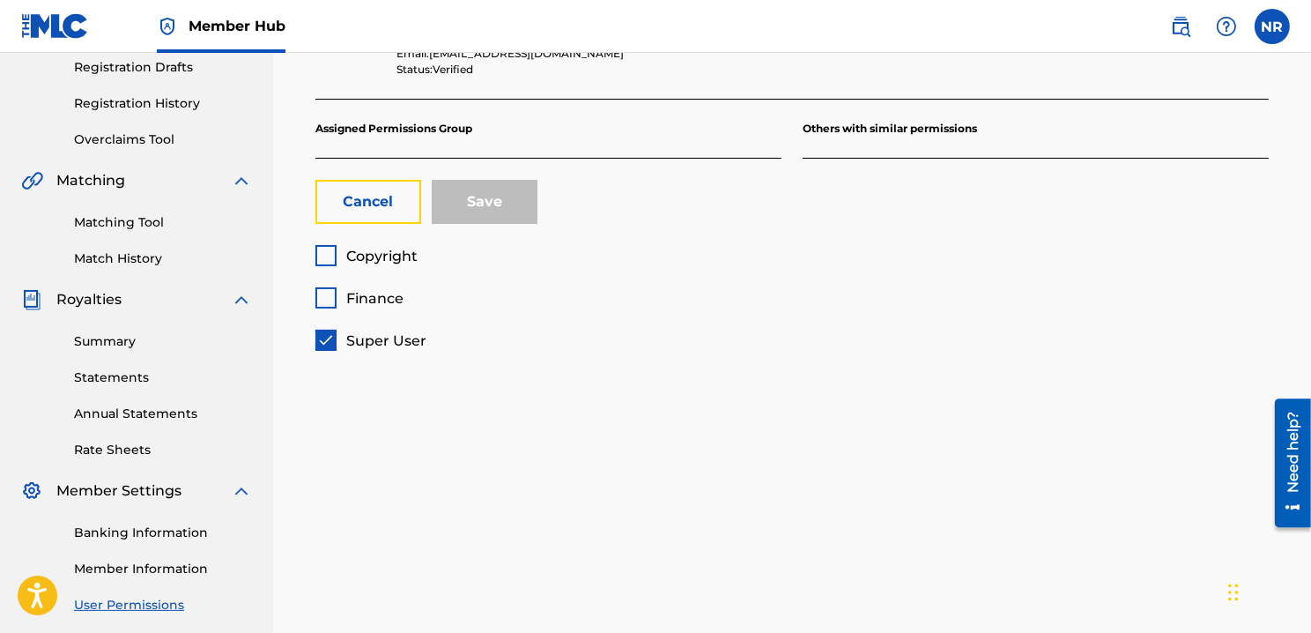
scroll to position [332, 0]
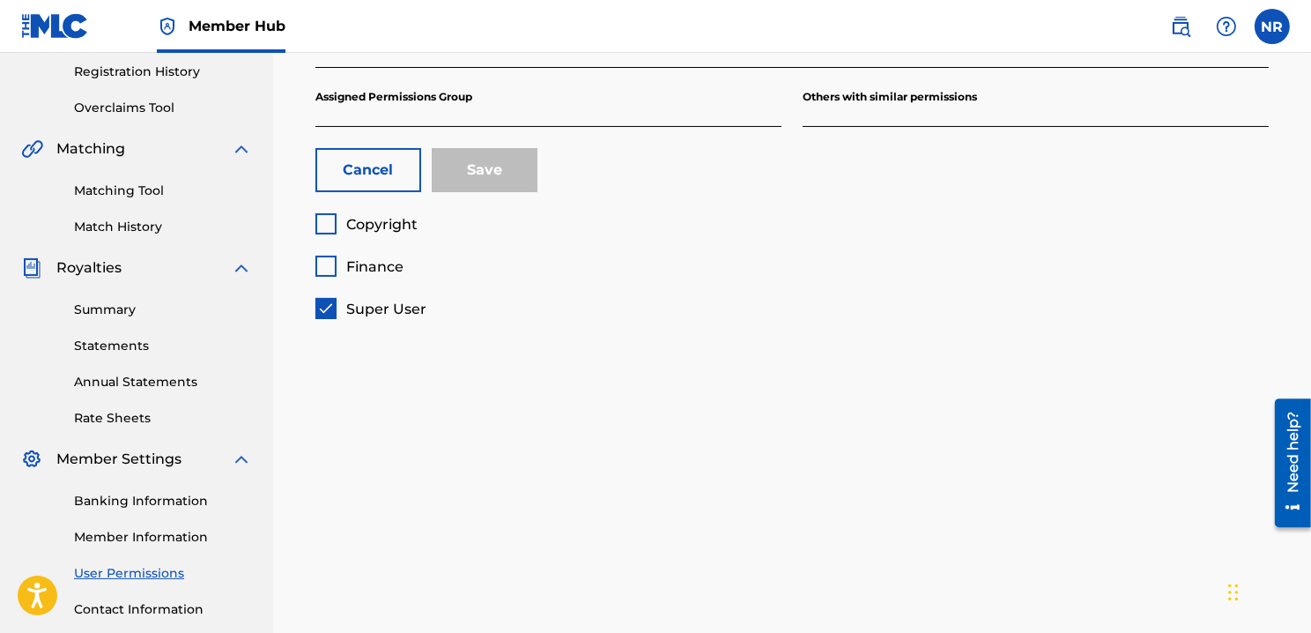
click at [563, 430] on div "< Back Profile NR [PERSON_NAME] Super User Email: [EMAIL_ADDRESS][DOMAIN_NAME] …" at bounding box center [792, 220] width 1038 height 911
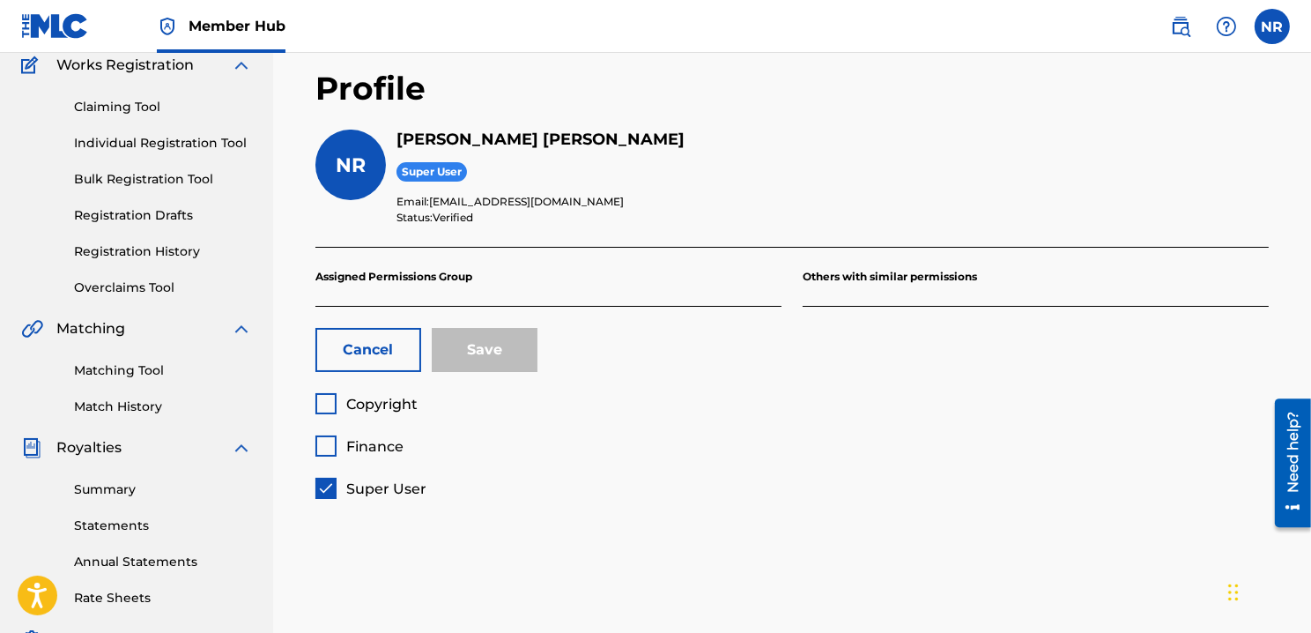
scroll to position [0, 0]
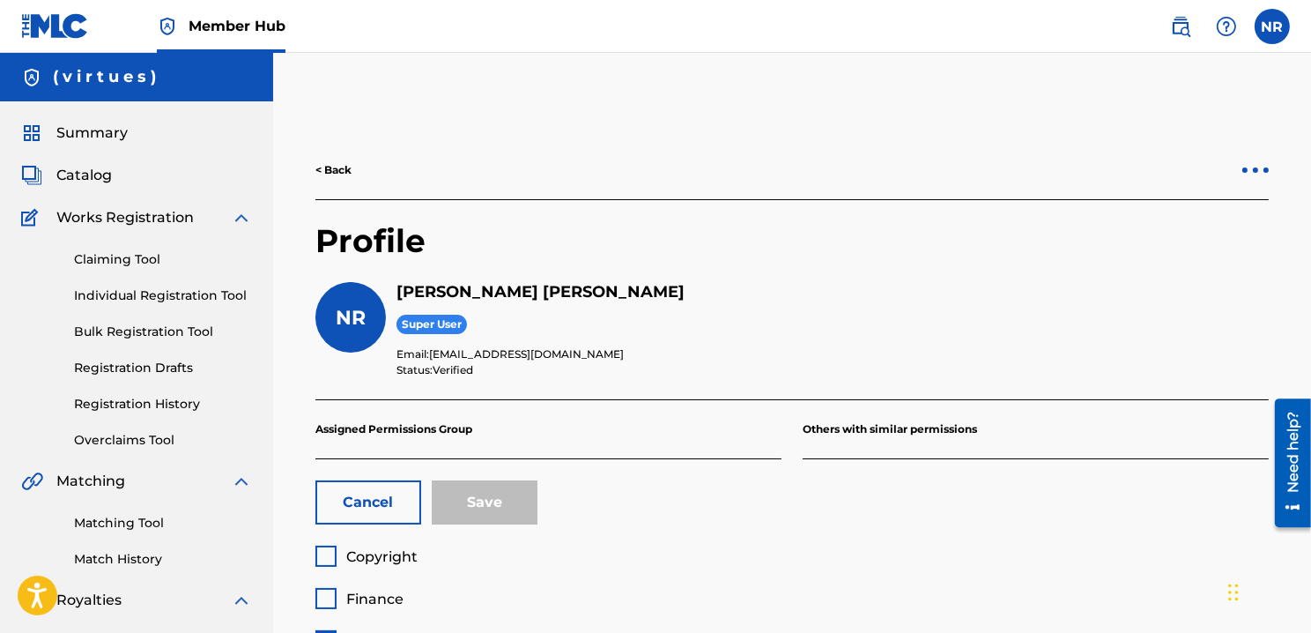
click at [1261, 173] on div at bounding box center [1256, 170] width 26 height 11
click at [921, 160] on div "< Back" at bounding box center [793, 170] width 954 height 59
click at [325, 171] on link "< Back" at bounding box center [334, 170] width 36 height 16
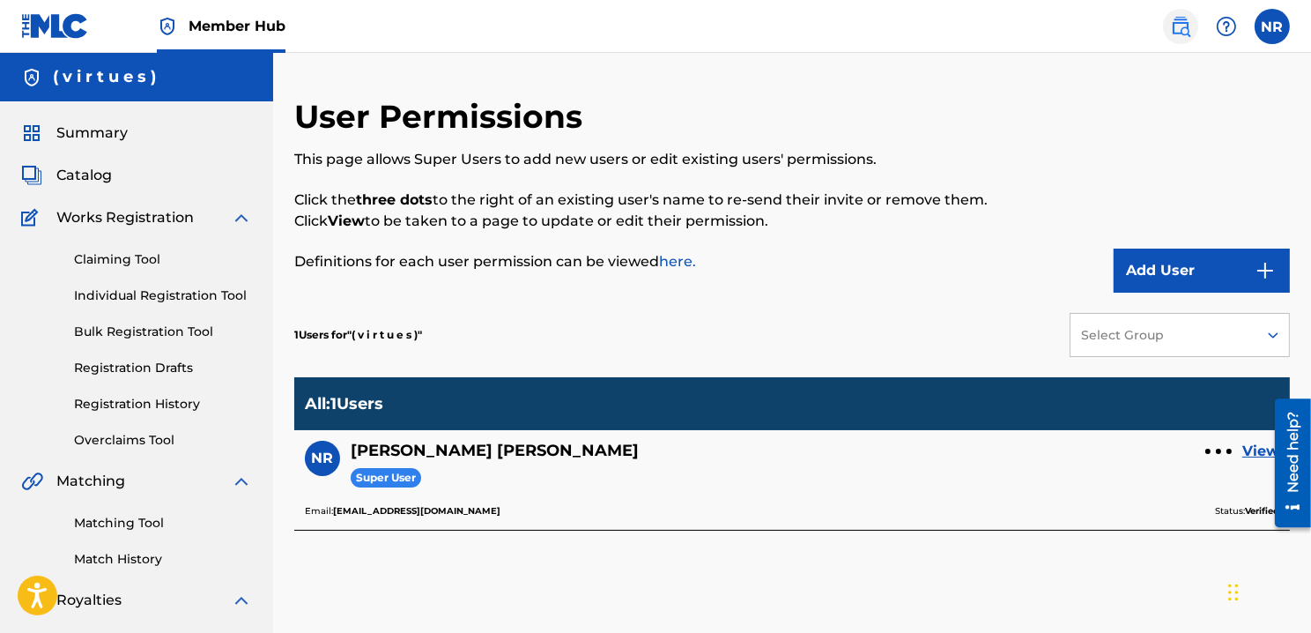
click at [1191, 22] on img at bounding box center [1180, 26] width 21 height 21
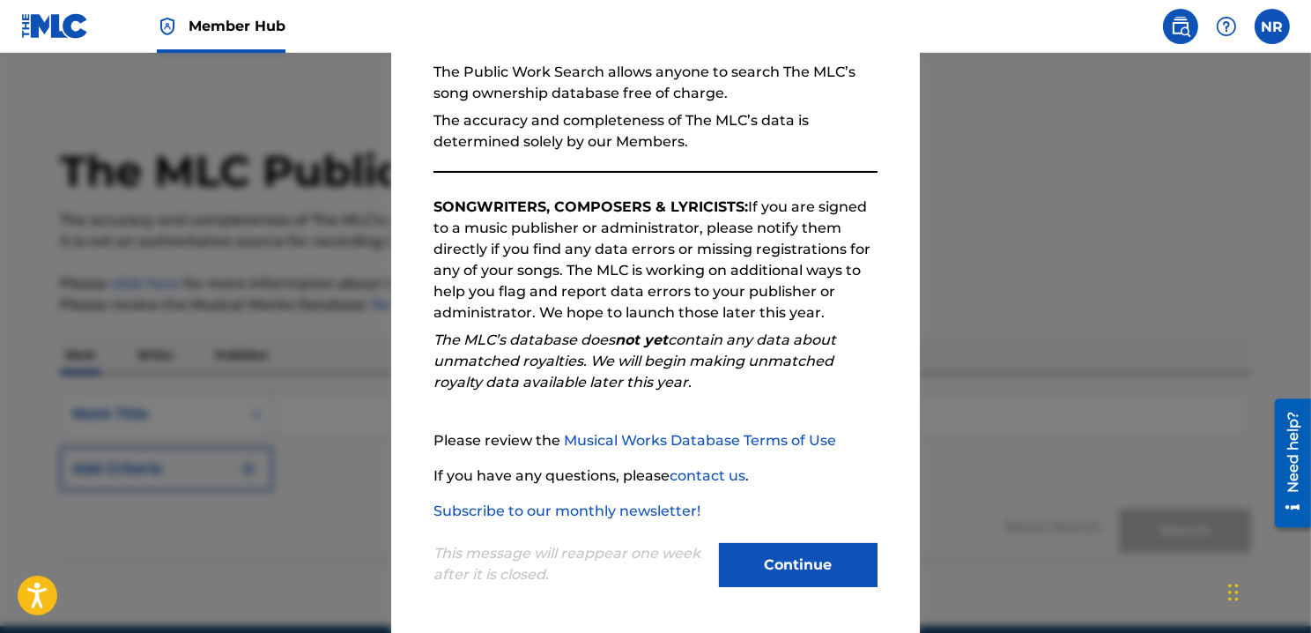
scroll to position [77, 0]
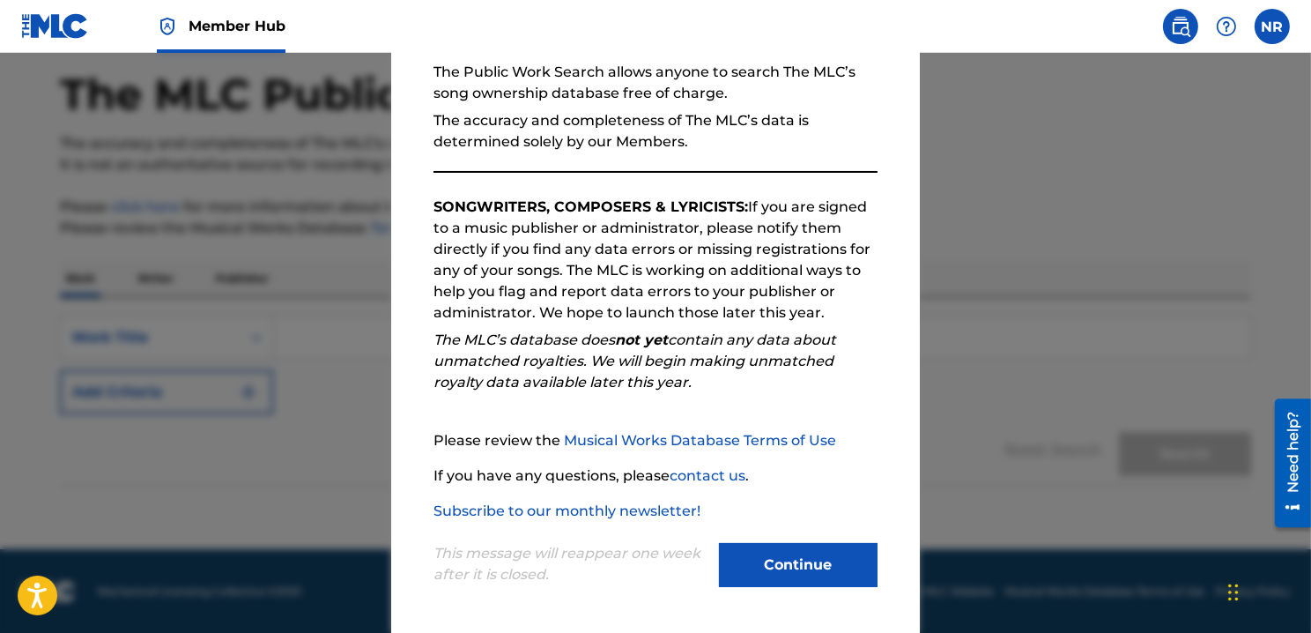
click at [1074, 302] on div at bounding box center [655, 369] width 1311 height 633
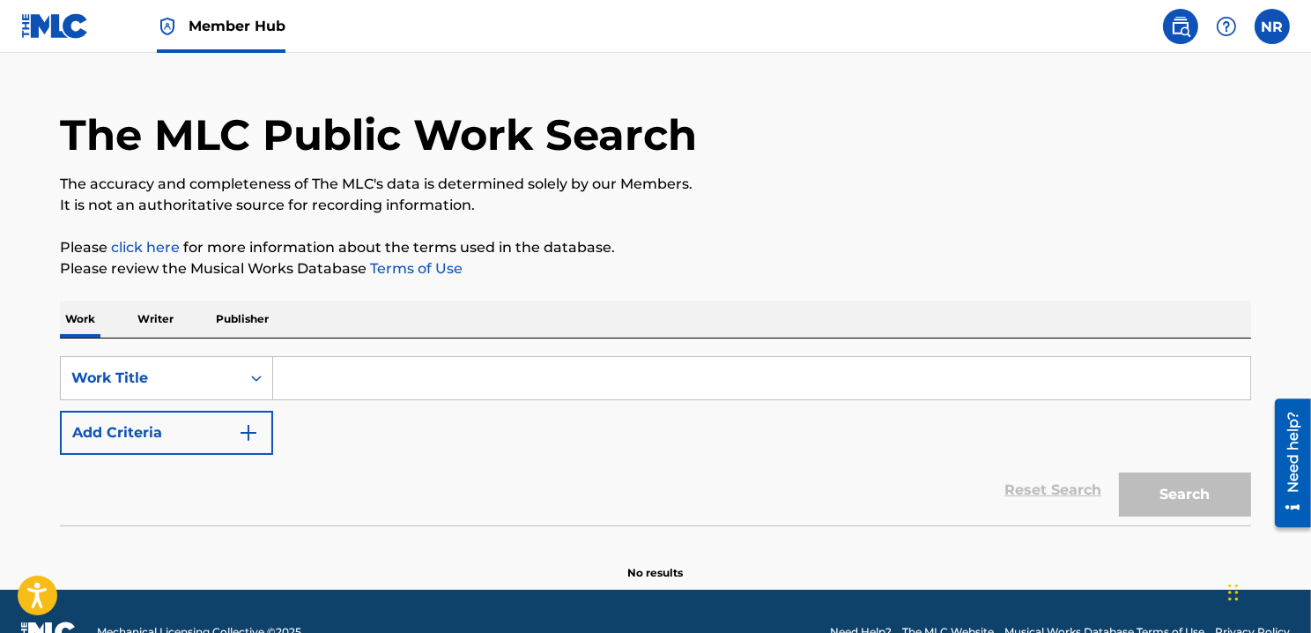
scroll to position [0, 0]
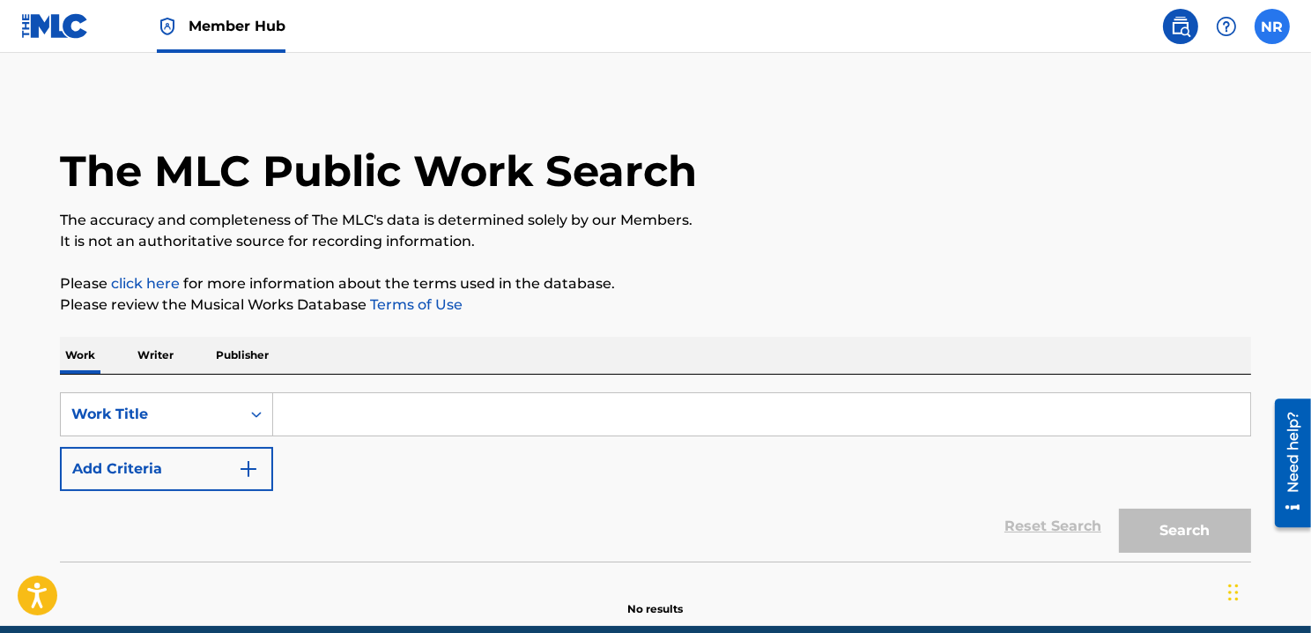
click at [1275, 24] on label at bounding box center [1272, 26] width 35 height 35
click at [1273, 26] on input "NR [PERSON_NAME] [EMAIL_ADDRESS][DOMAIN_NAME] Notification Preferences Profile …" at bounding box center [1273, 26] width 0 height 0
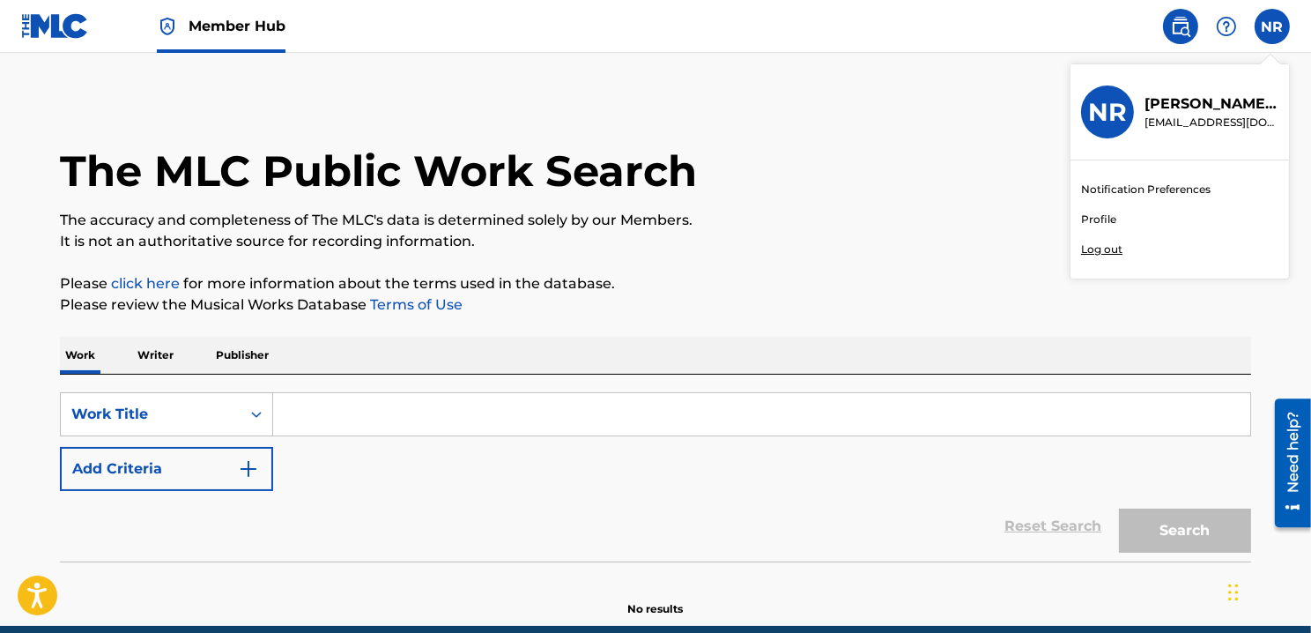
click at [1099, 221] on link "Profile" at bounding box center [1098, 220] width 35 height 16
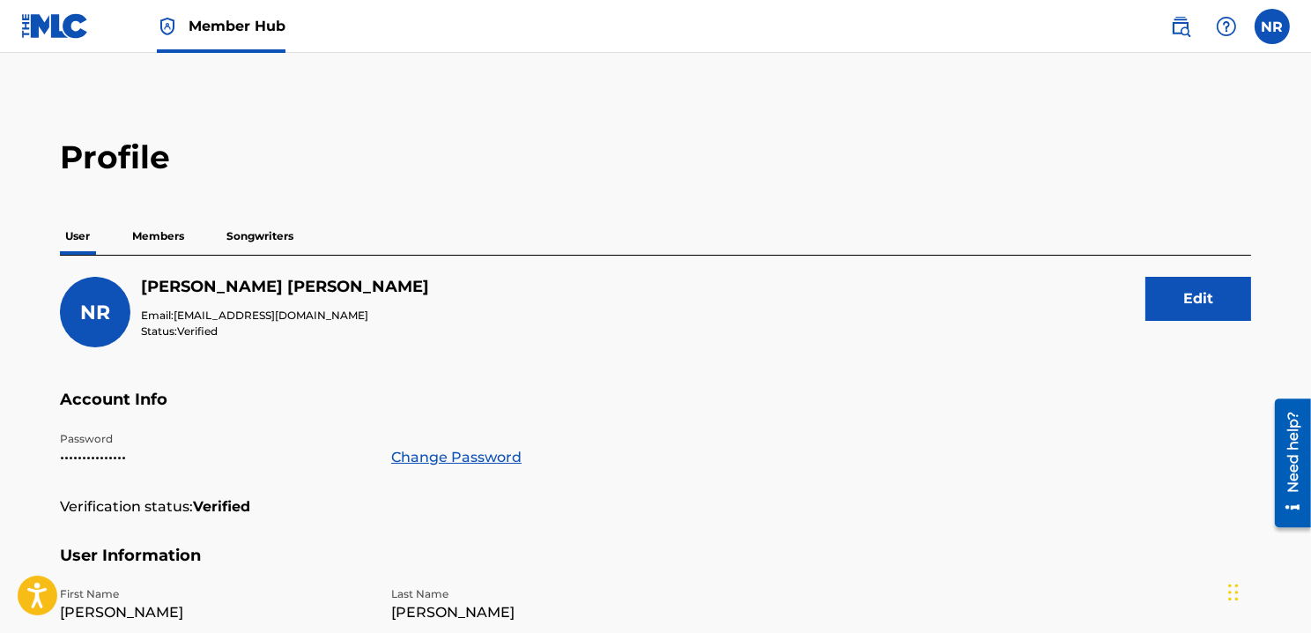
click at [166, 239] on p "Members" at bounding box center [158, 236] width 63 height 37
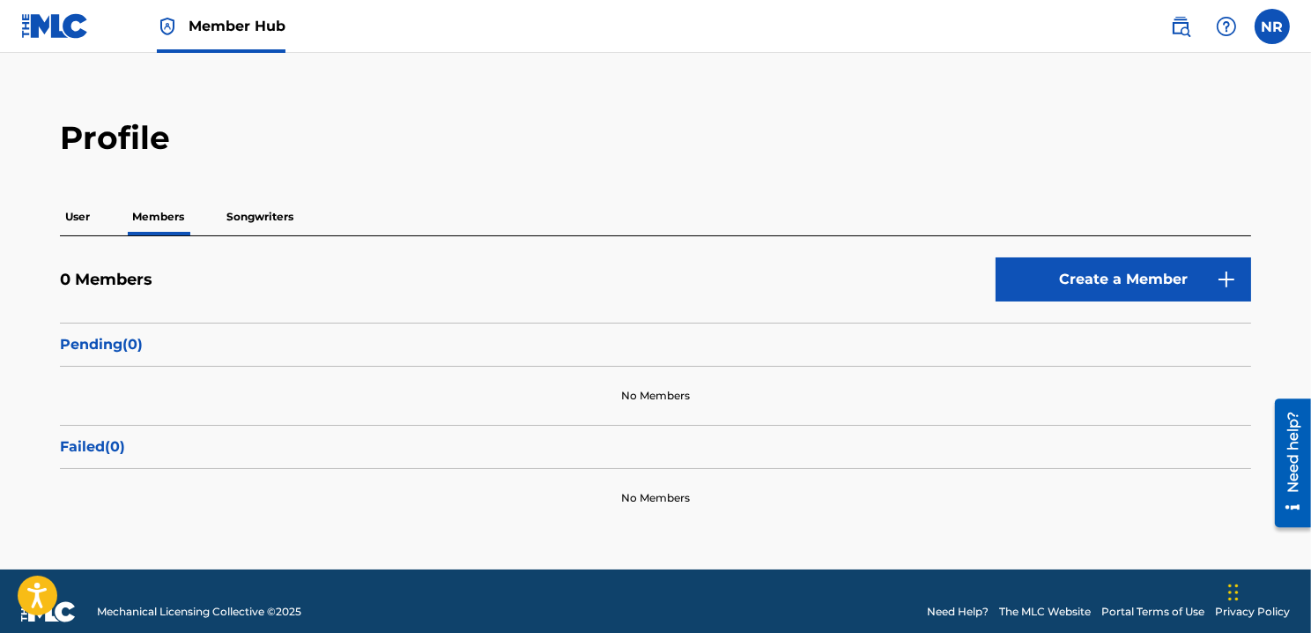
scroll to position [40, 0]
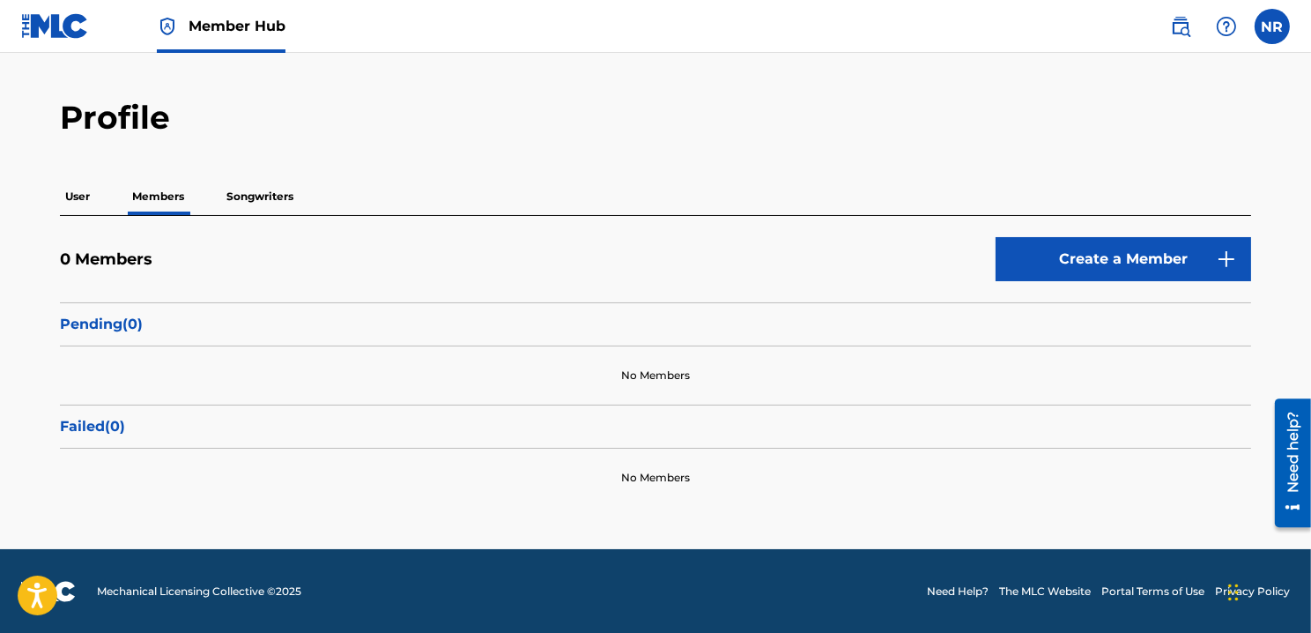
click at [248, 196] on p "Songwriters" at bounding box center [260, 196] width 78 height 37
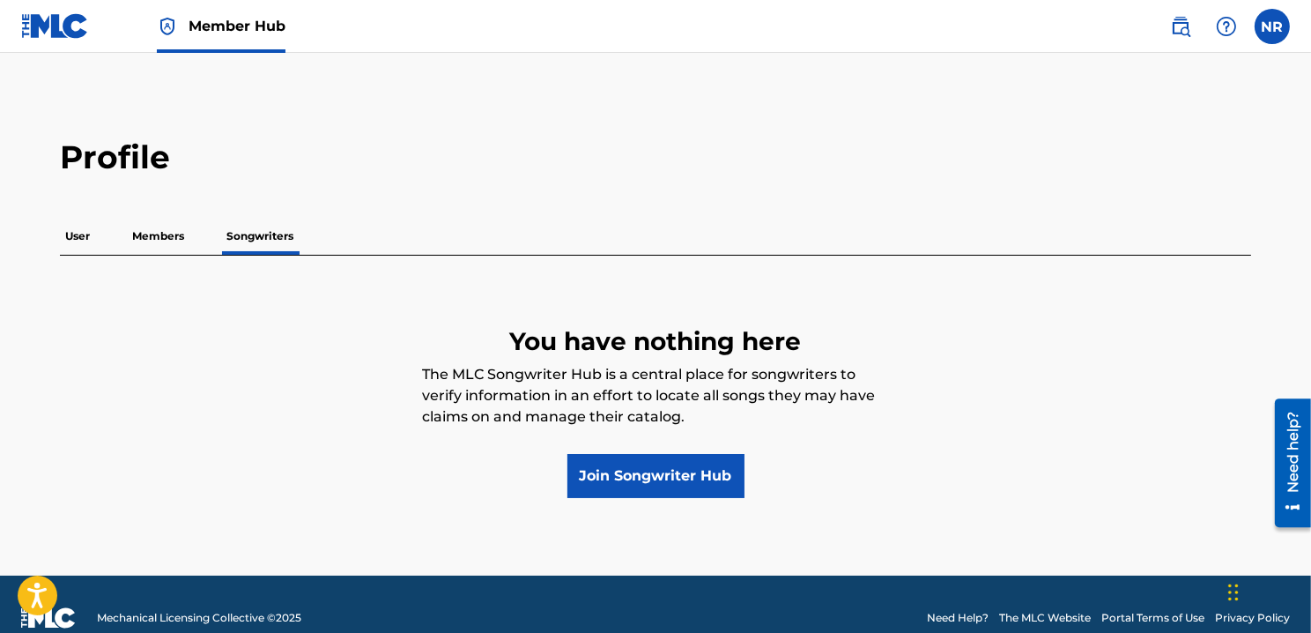
click at [85, 233] on p "User" at bounding box center [77, 236] width 35 height 37
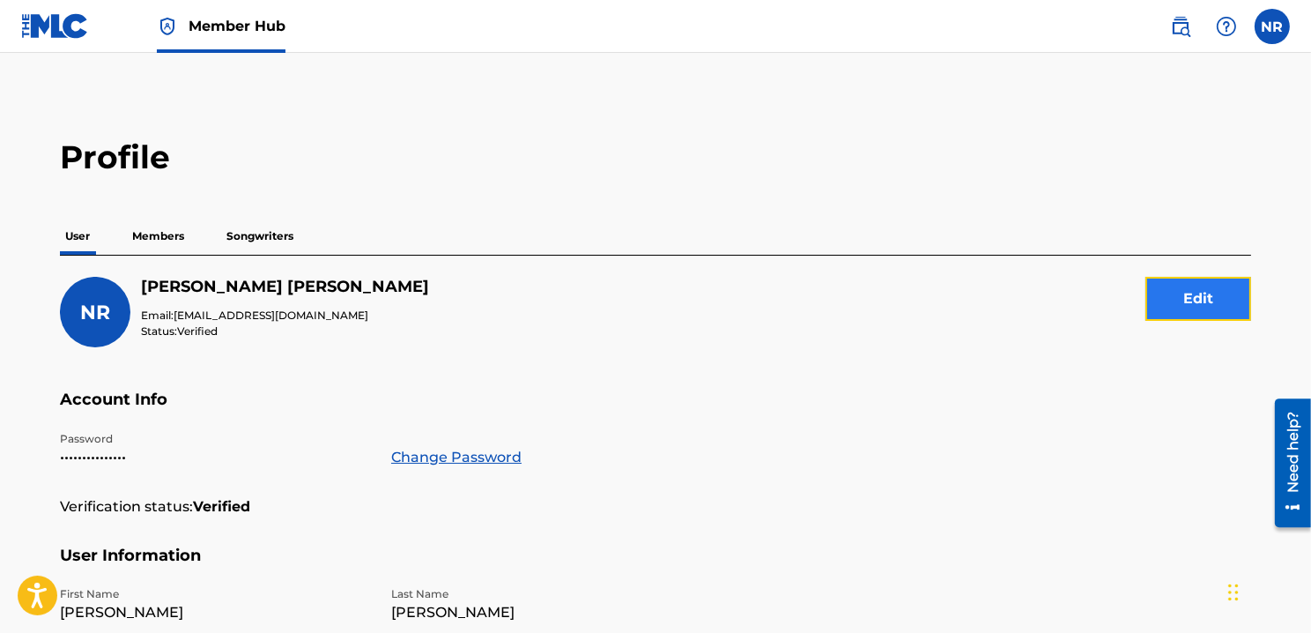
click at [1170, 295] on button "Edit" at bounding box center [1199, 299] width 106 height 44
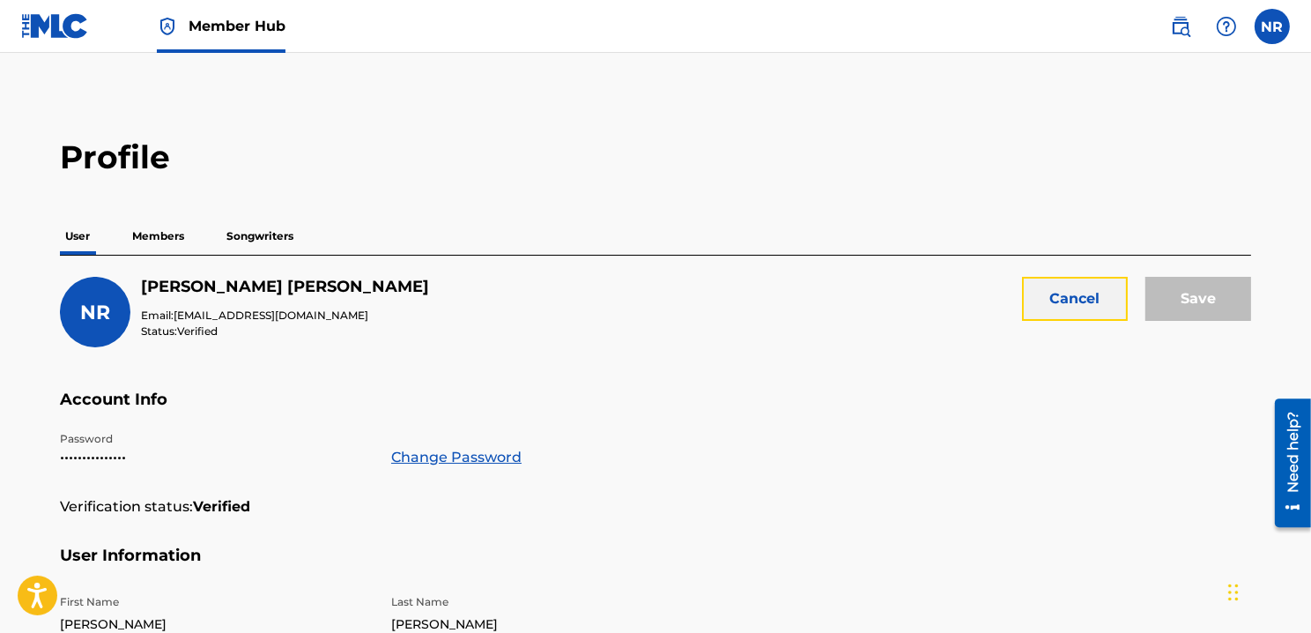
click at [1049, 303] on button "Cancel" at bounding box center [1075, 299] width 106 height 44
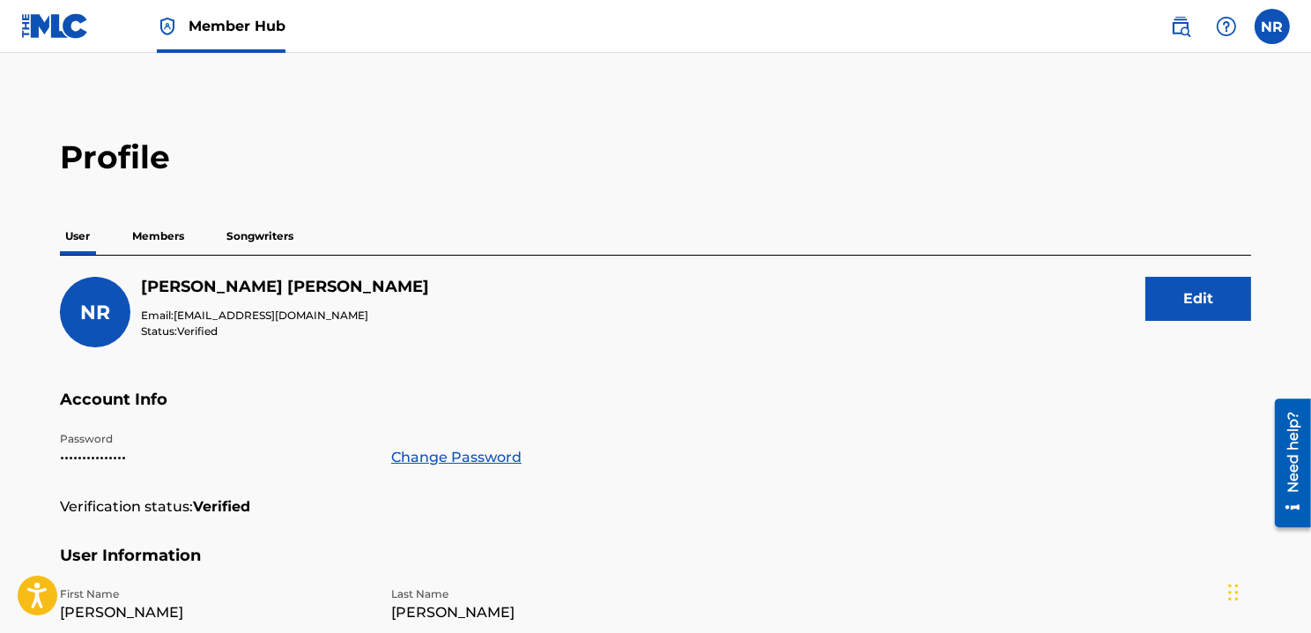
click at [174, 233] on p "Members" at bounding box center [158, 236] width 63 height 37
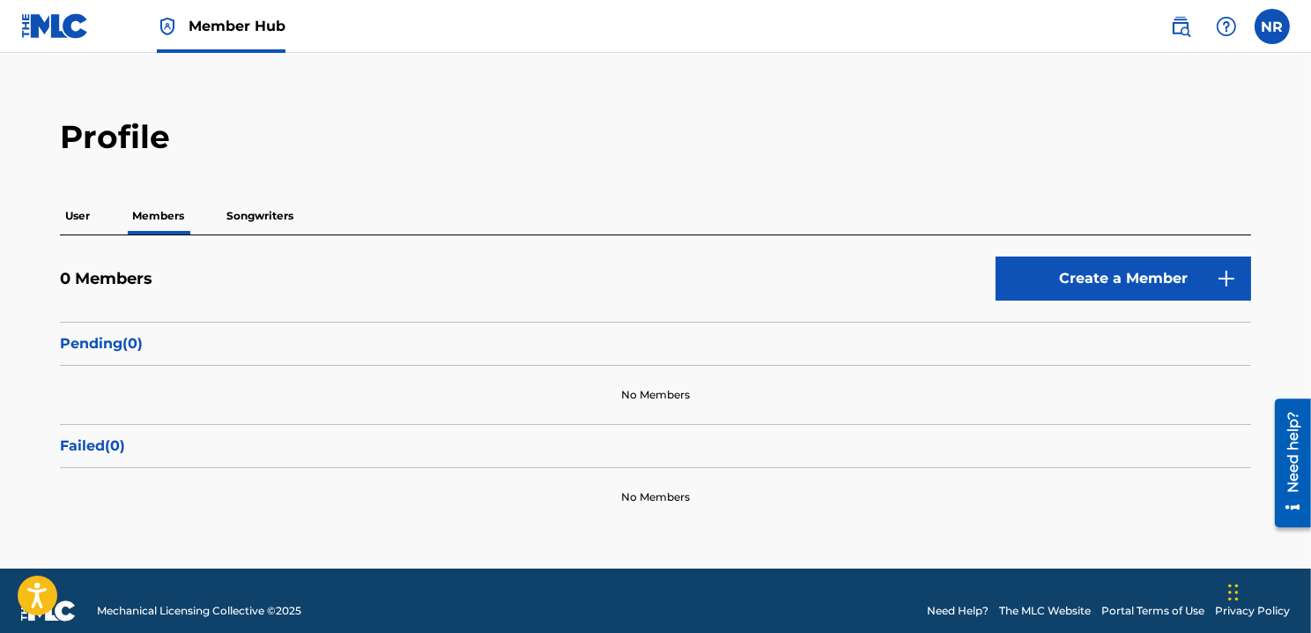
scroll to position [40, 0]
